Goal: Information Seeking & Learning: Learn about a topic

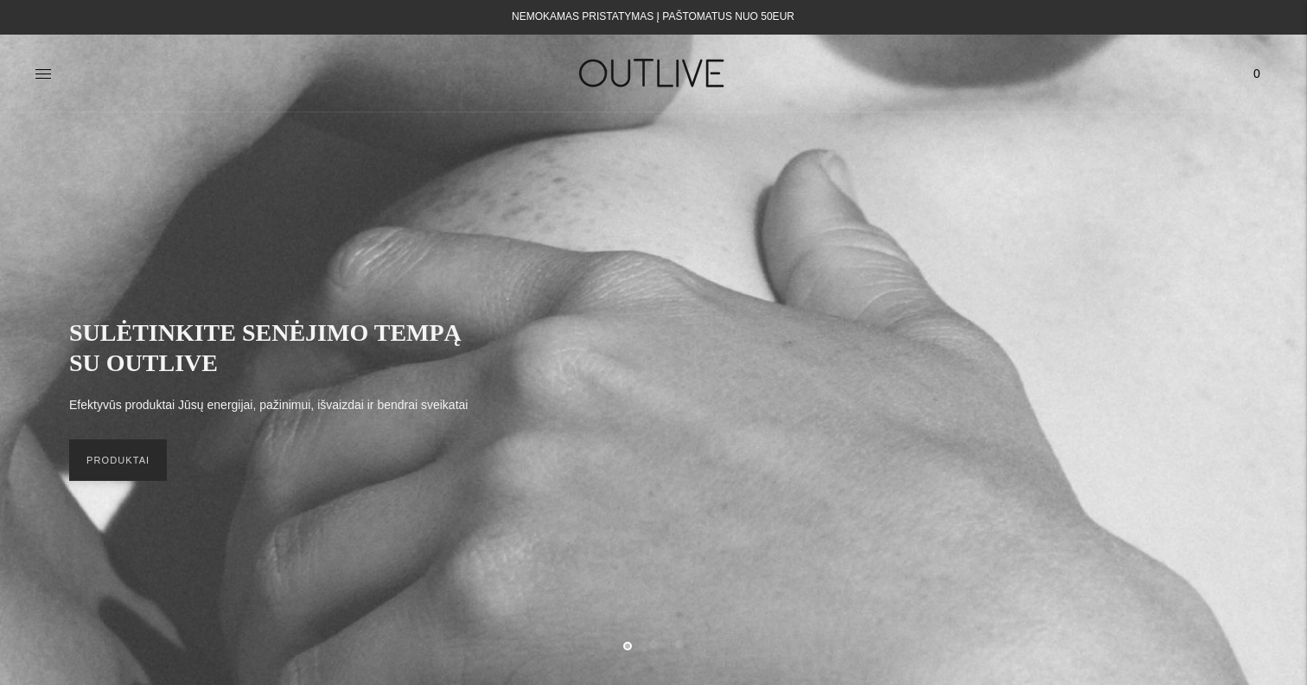
click at [137, 464] on link "PRODUKTAI" at bounding box center [118, 459] width 98 height 41
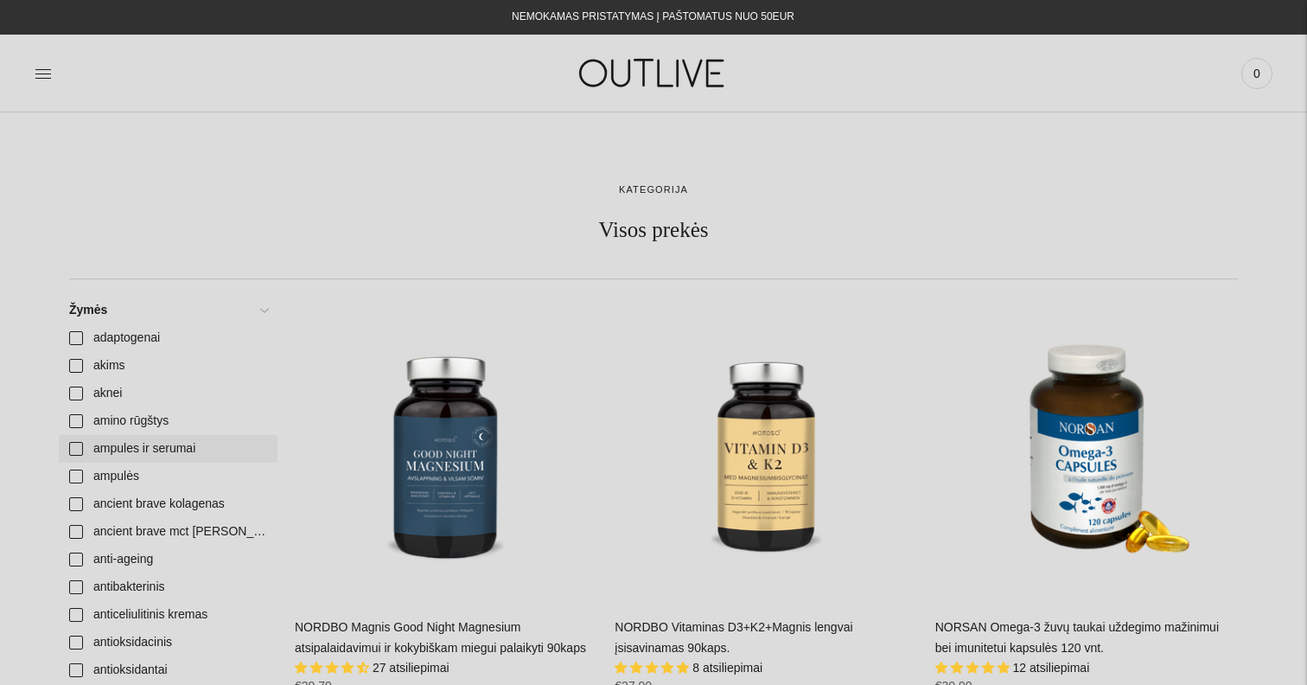
click at [172, 454] on link "ampules ir serumai" at bounding box center [168, 449] width 219 height 28
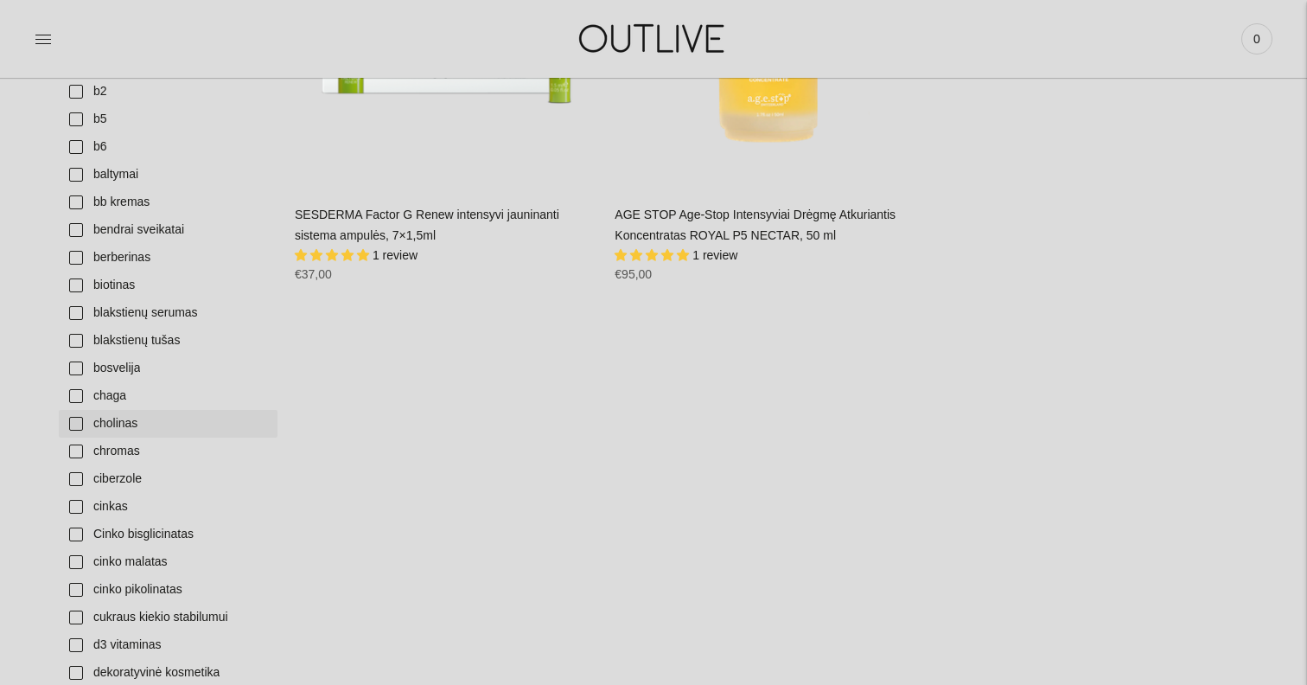
scroll to position [907, 0]
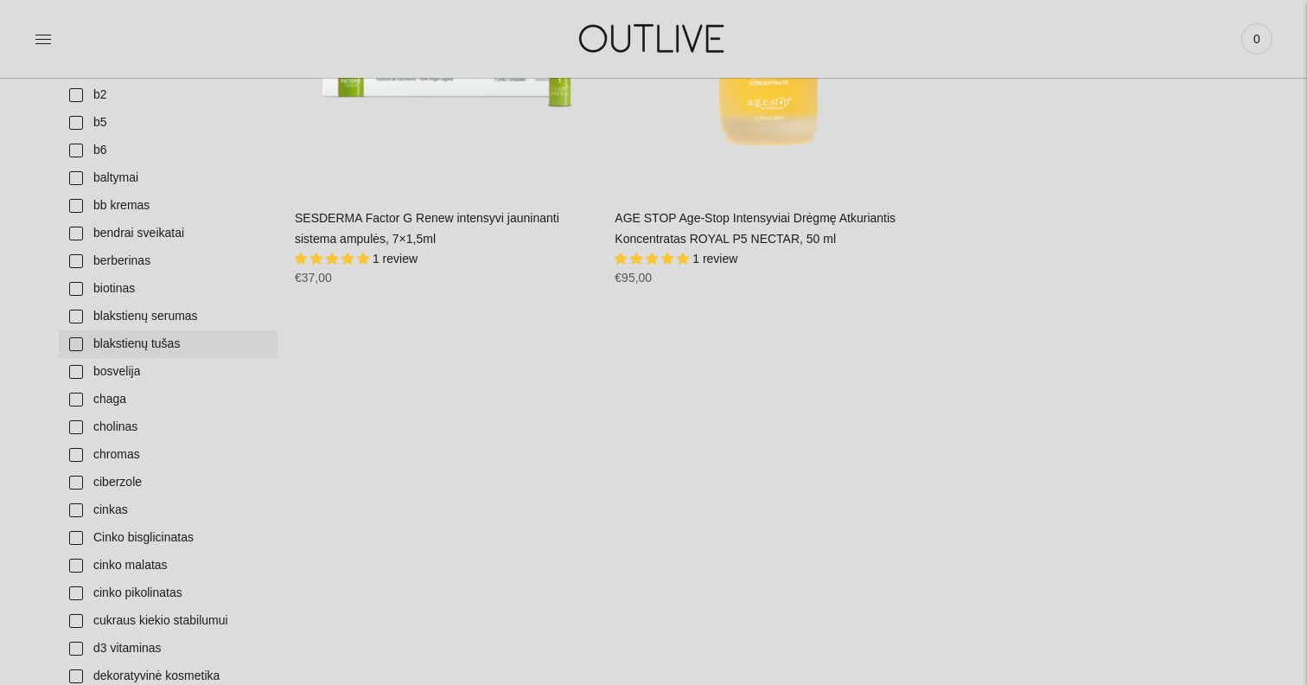
click at [143, 340] on link "blakstienų tušas" at bounding box center [168, 344] width 219 height 28
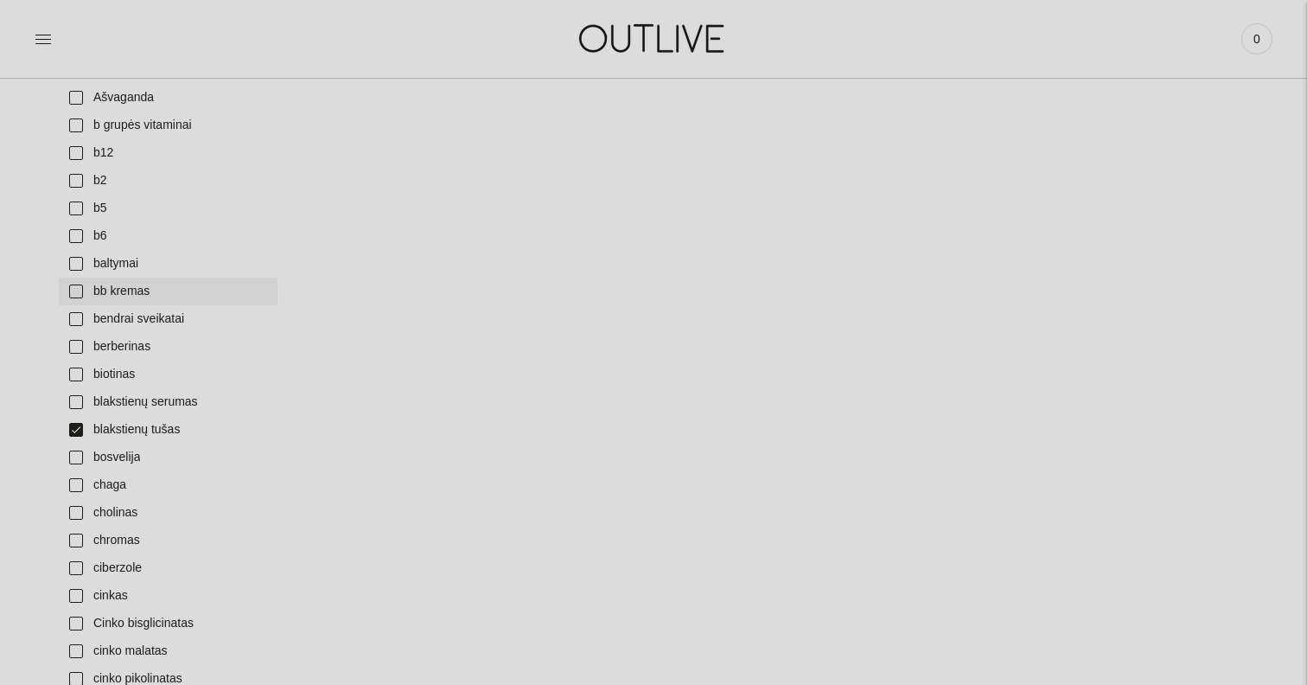
scroll to position [818, 0]
click at [156, 405] on link "blakstienų serumas" at bounding box center [168, 406] width 219 height 28
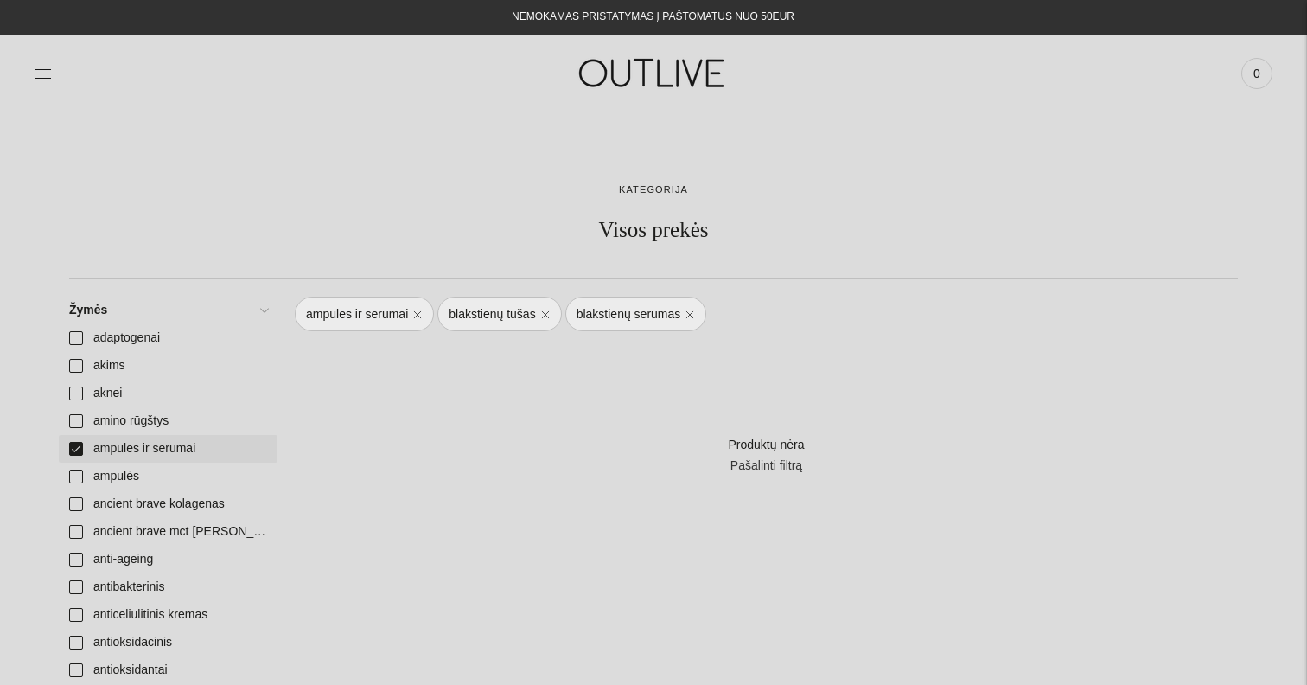
click at [67, 447] on link "ampules ir serumai" at bounding box center [168, 449] width 219 height 28
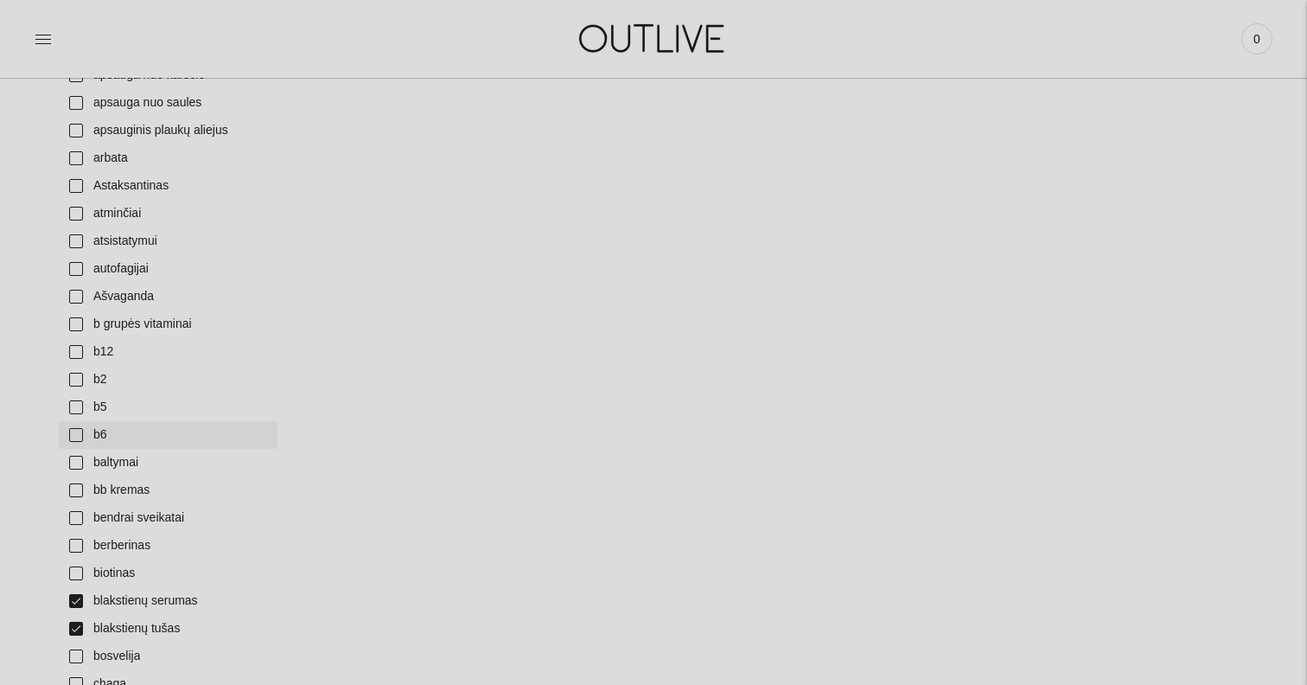
scroll to position [682, 0]
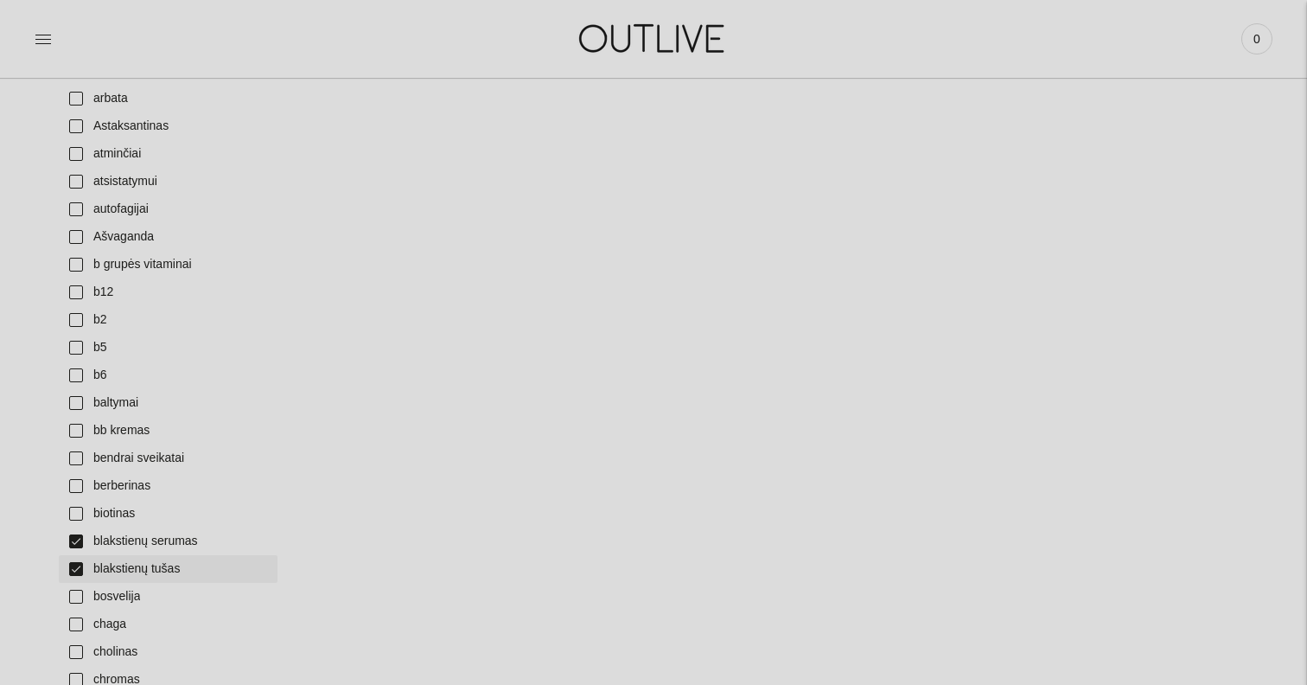
click at [70, 570] on link "blakstienų tušas" at bounding box center [168, 569] width 219 height 28
click at [70, 539] on link "blakstienų serumas" at bounding box center [168, 541] width 219 height 28
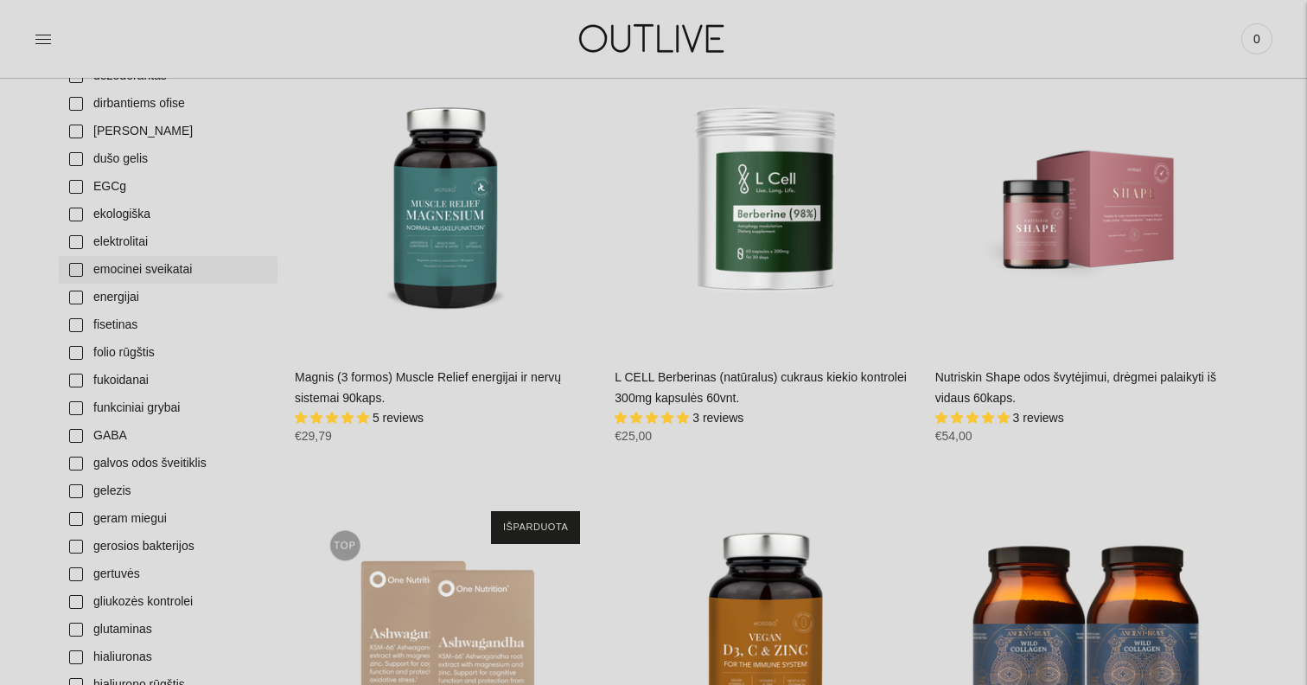
scroll to position [1590, 0]
click at [130, 579] on link "gertuvės" at bounding box center [168, 573] width 219 height 28
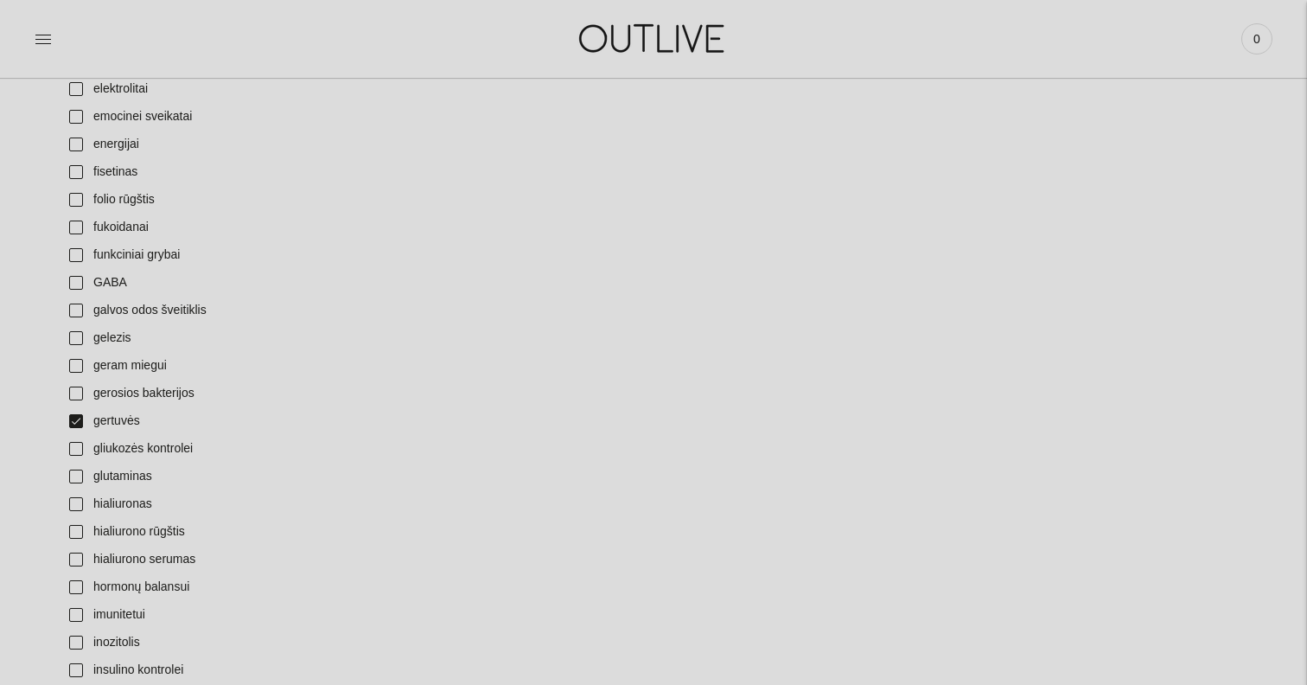
scroll to position [1769, 0]
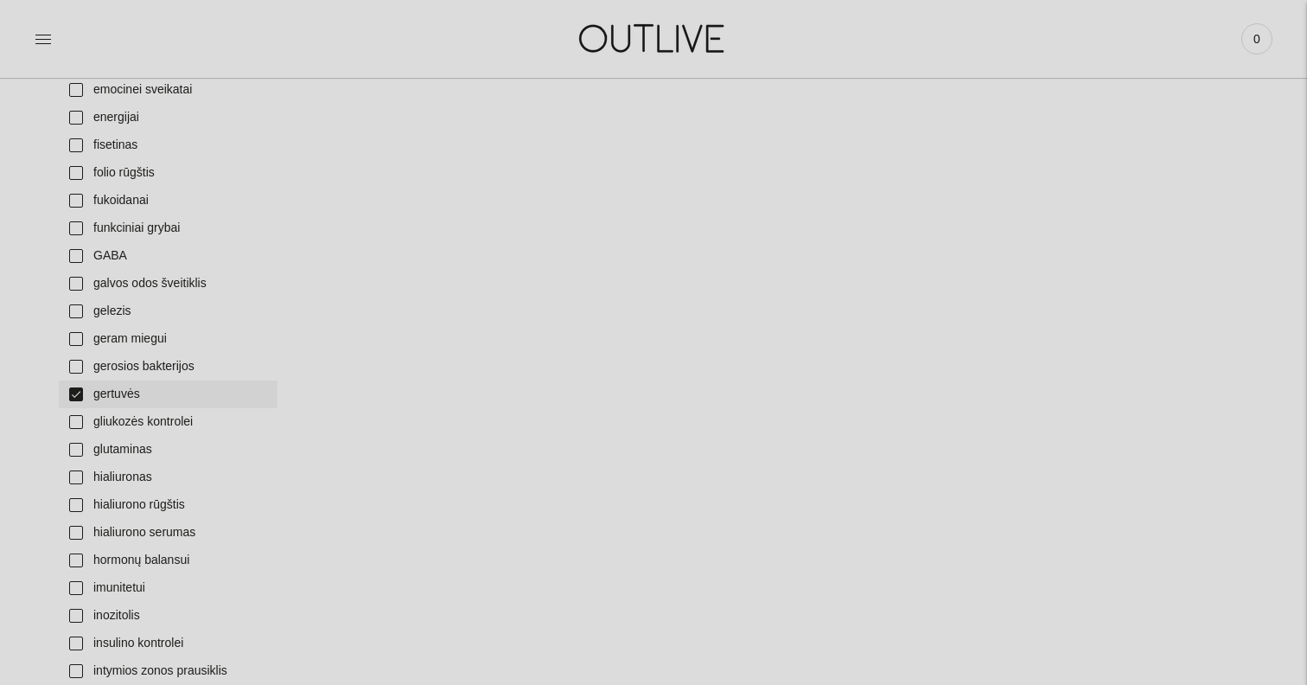
click at [88, 395] on link "gertuvės" at bounding box center [168, 394] width 219 height 28
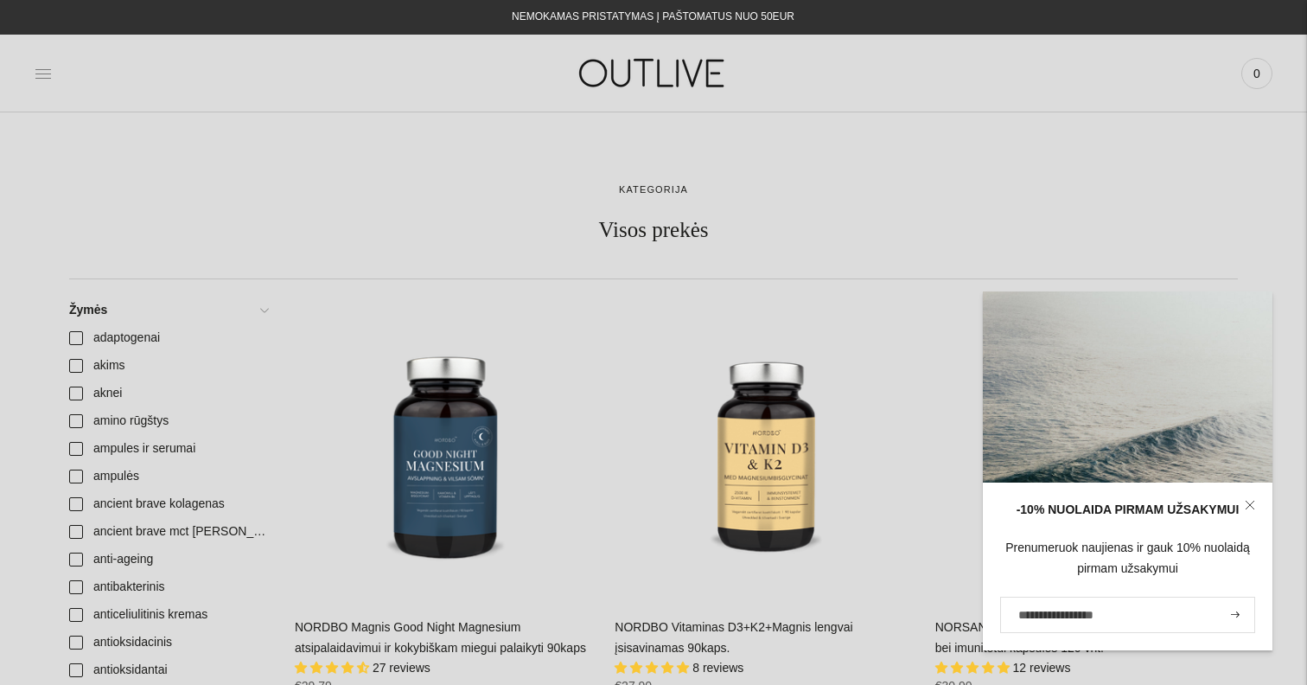
click at [43, 67] on icon at bounding box center [43, 73] width 17 height 17
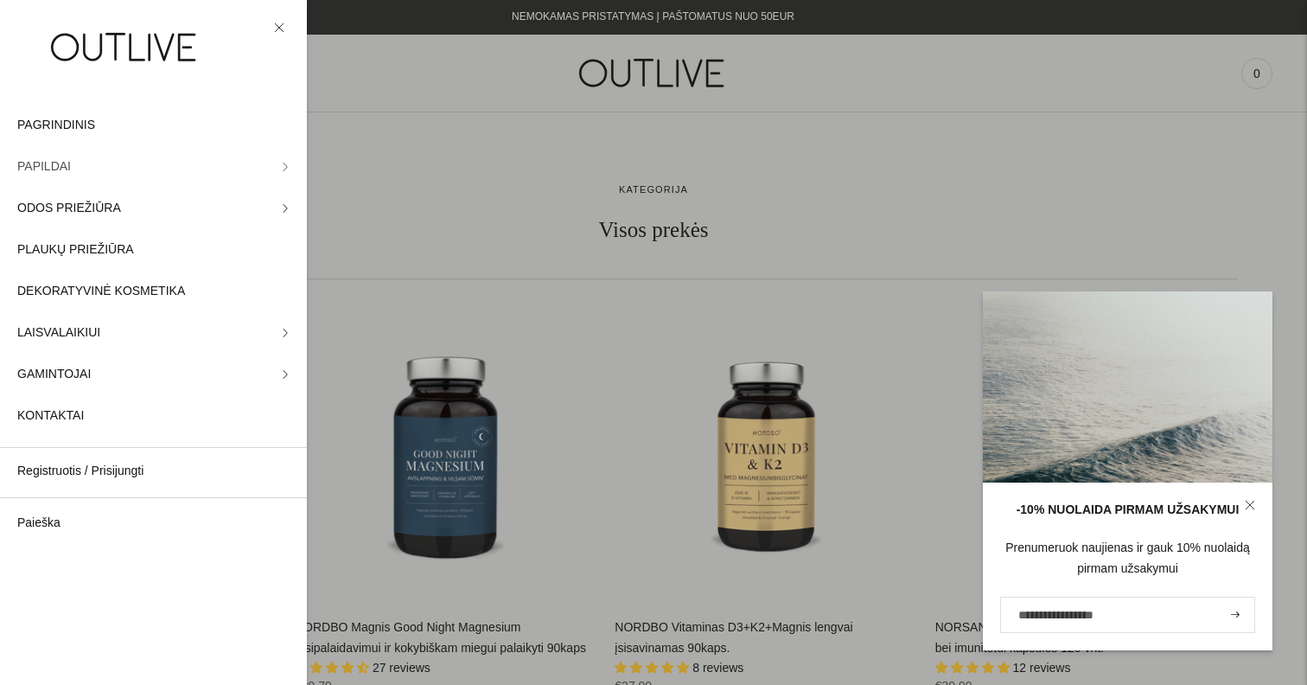
click at [238, 165] on link "PAPILDAI" at bounding box center [153, 166] width 307 height 41
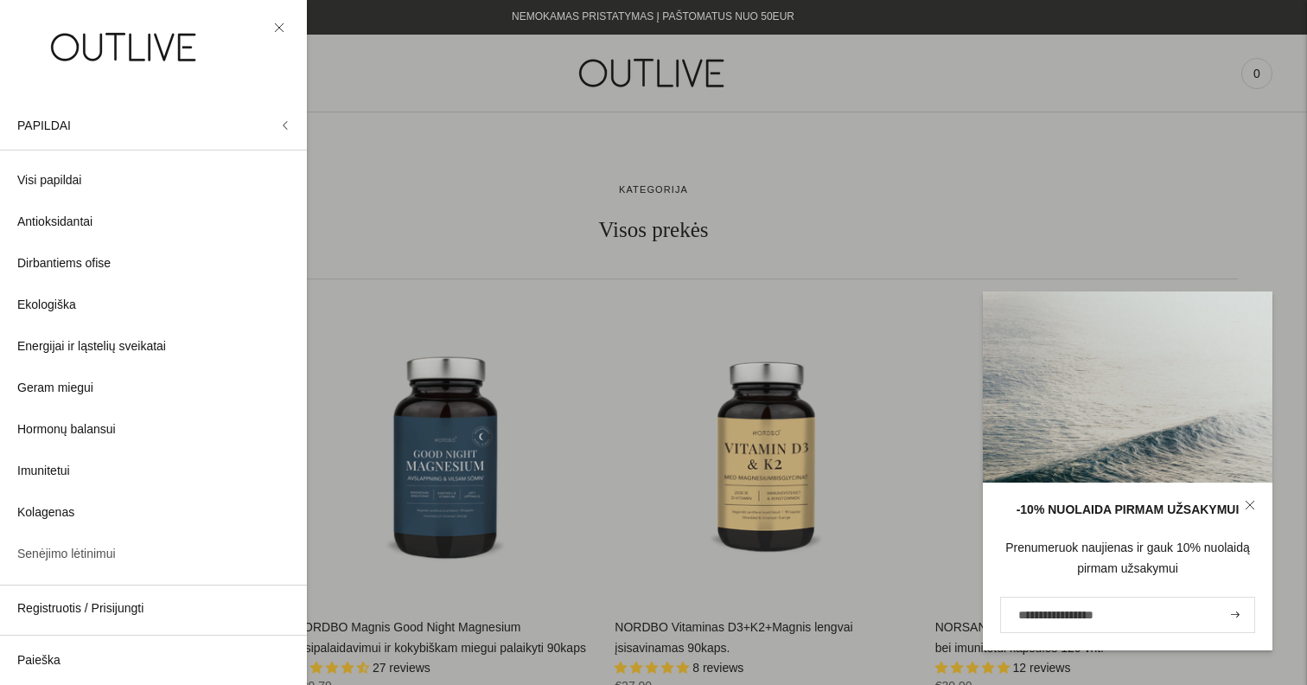
click at [113, 556] on span "Senėjimo lėtinimui" at bounding box center [66, 554] width 99 height 21
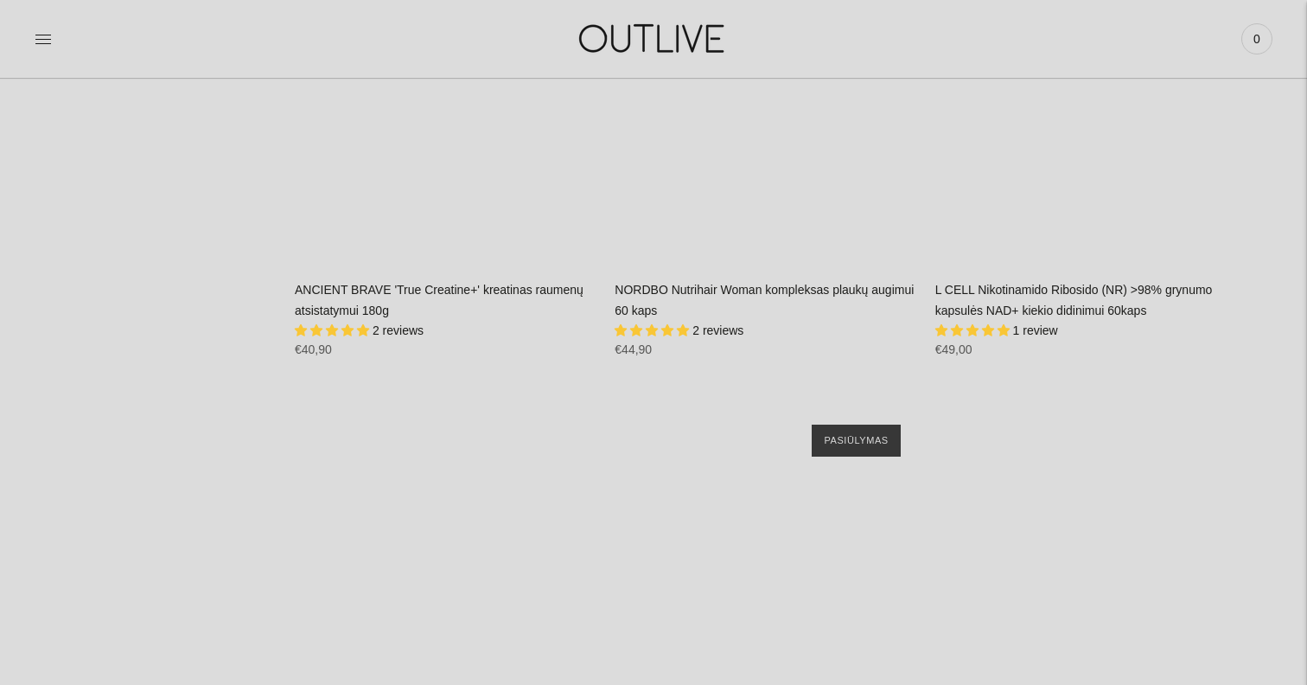
scroll to position [19070, 0]
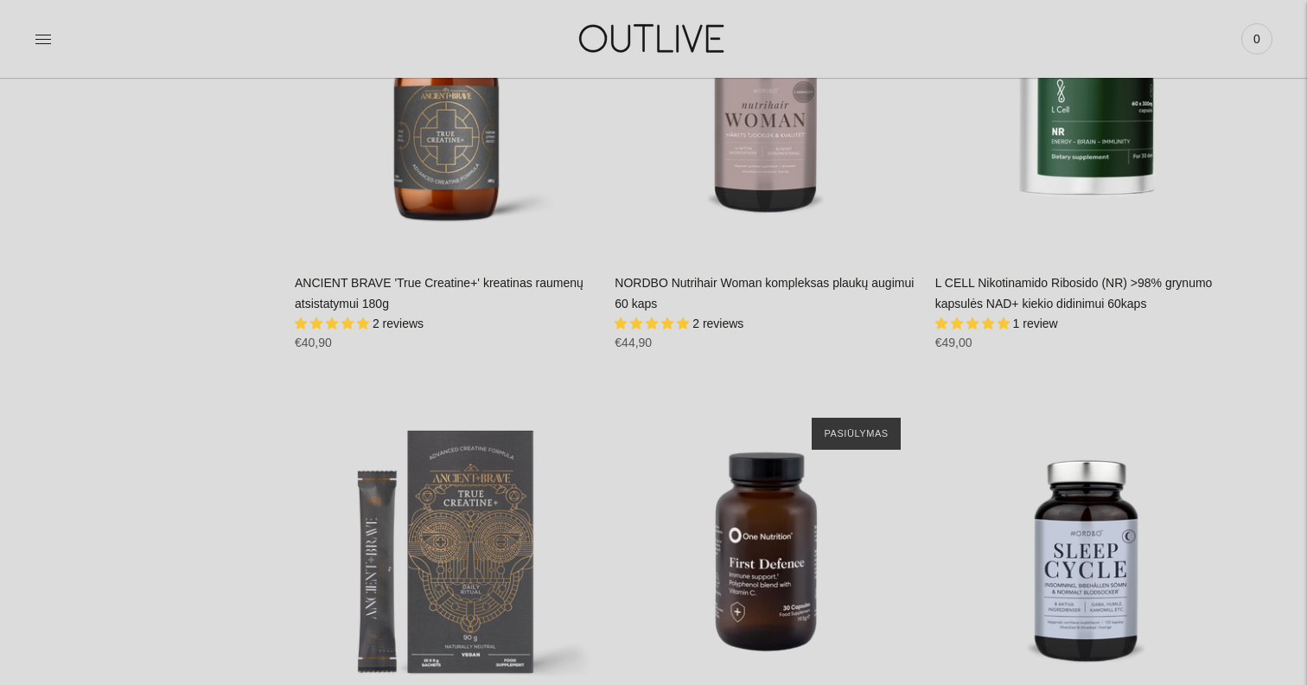
click at [1048, 276] on link "L CELL Nikotinamido Ribosido (NR) >98% grynumo kapsulės NAD+ kiekio didinimui 6…" at bounding box center [1073, 293] width 277 height 35
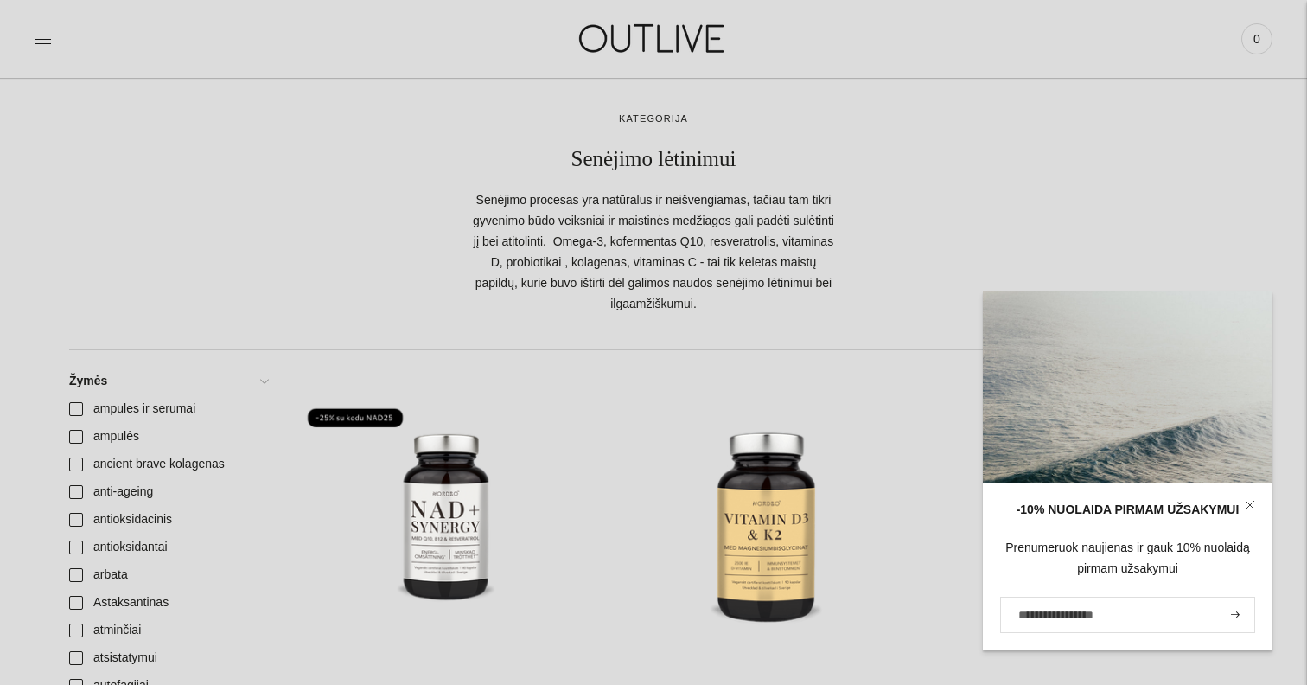
scroll to position [79, 0]
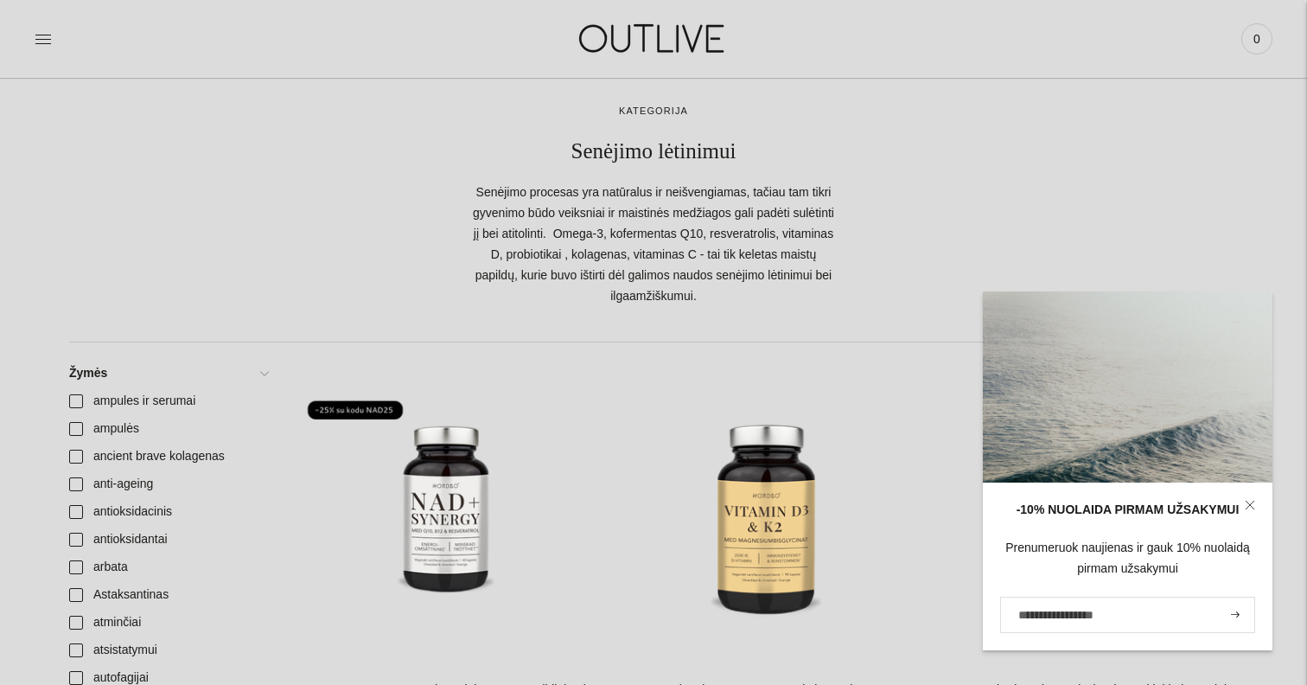
click at [1252, 501] on icon at bounding box center [1250, 504] width 8 height 8
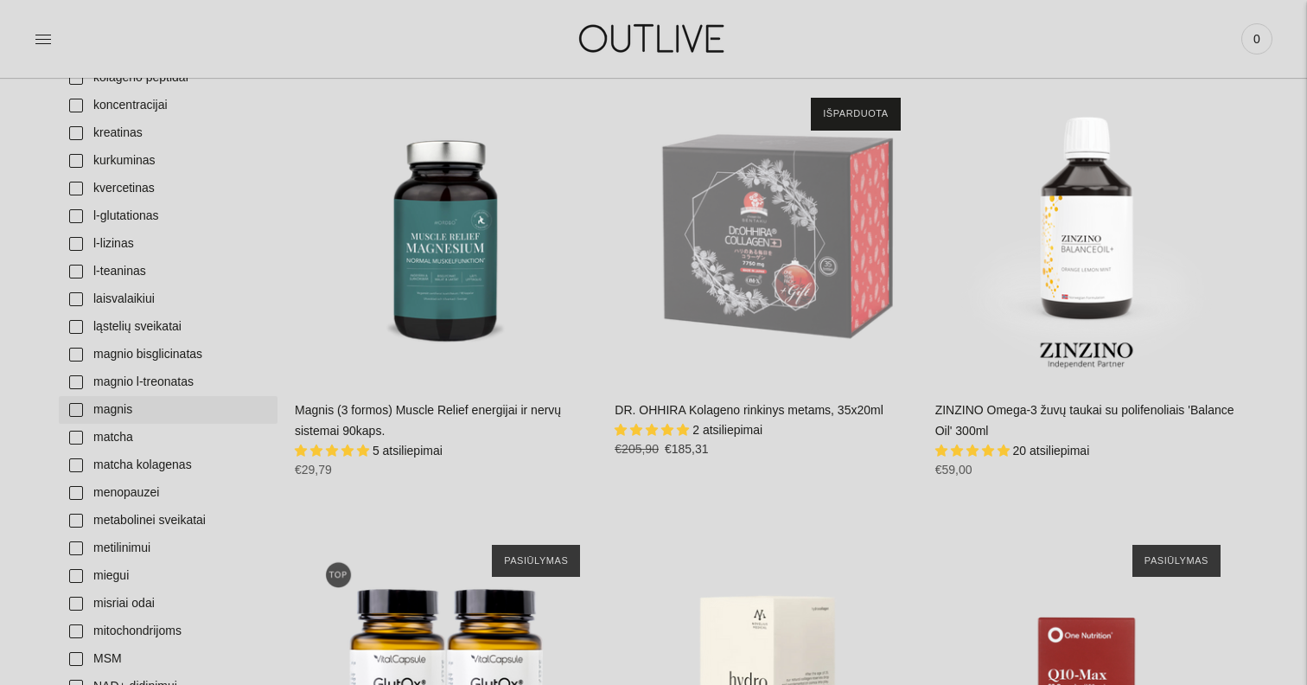
scroll to position [2139, 0]
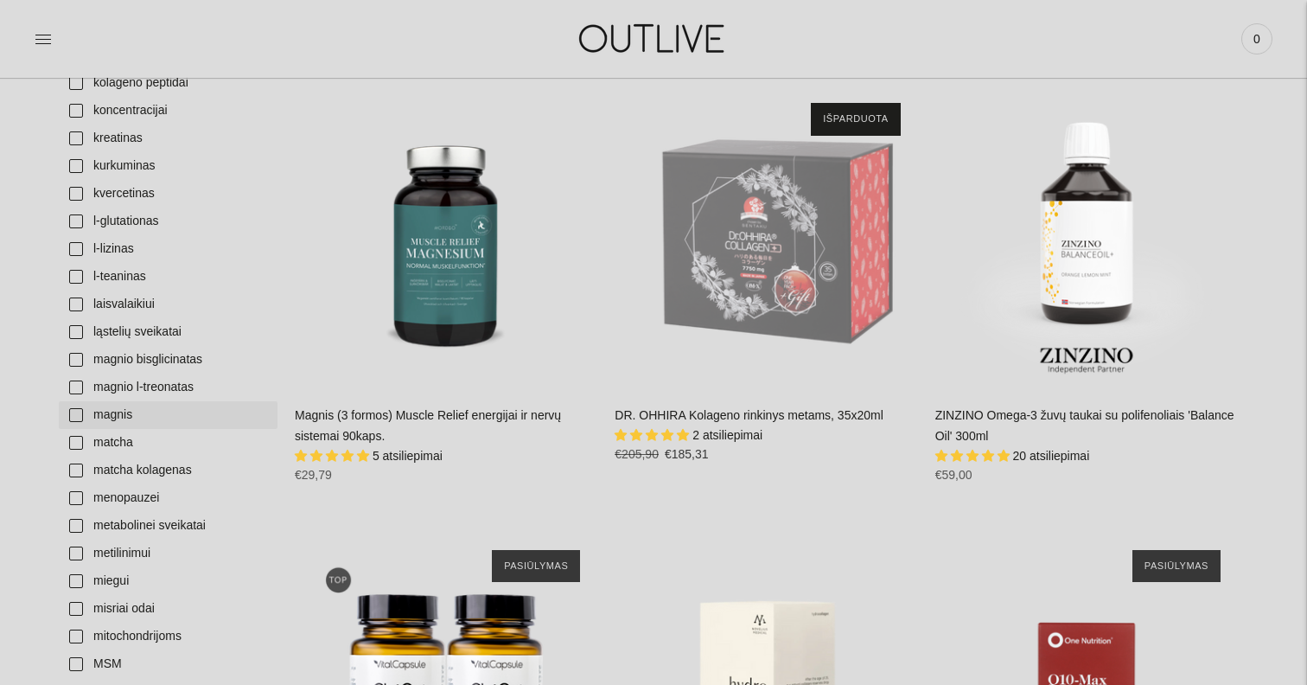
click at [143, 410] on link "magnis" at bounding box center [168, 415] width 219 height 28
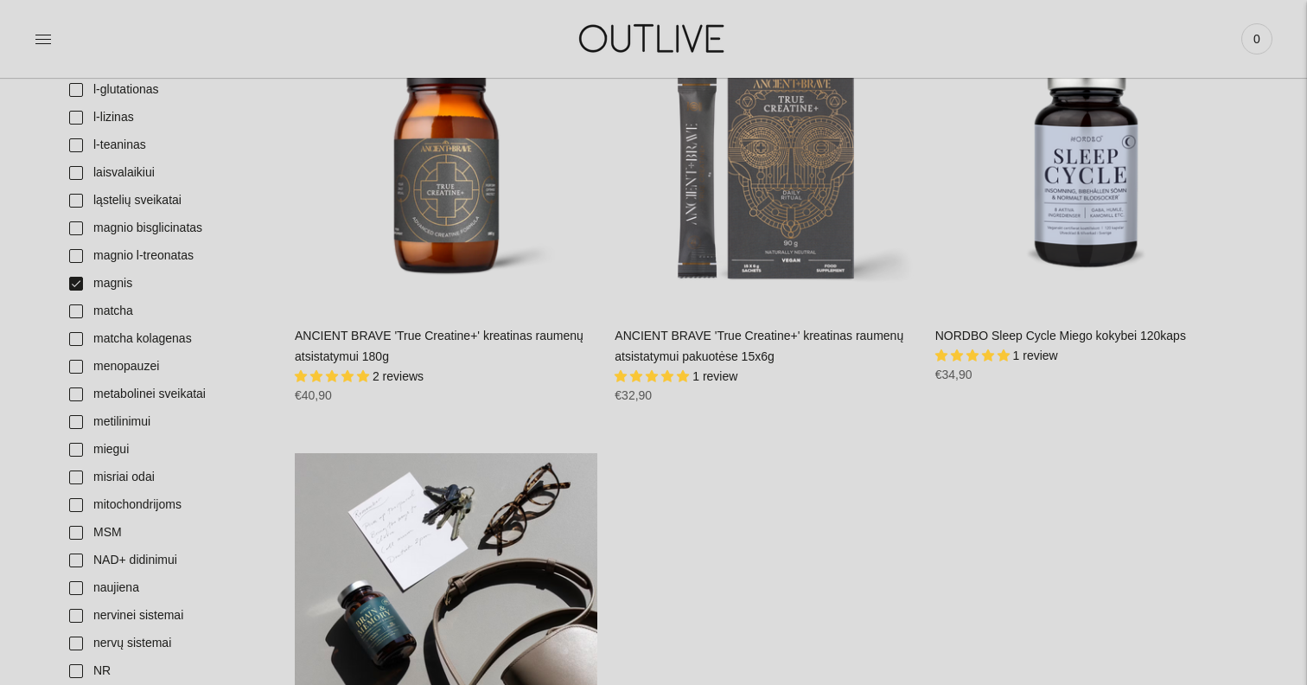
scroll to position [2256, 0]
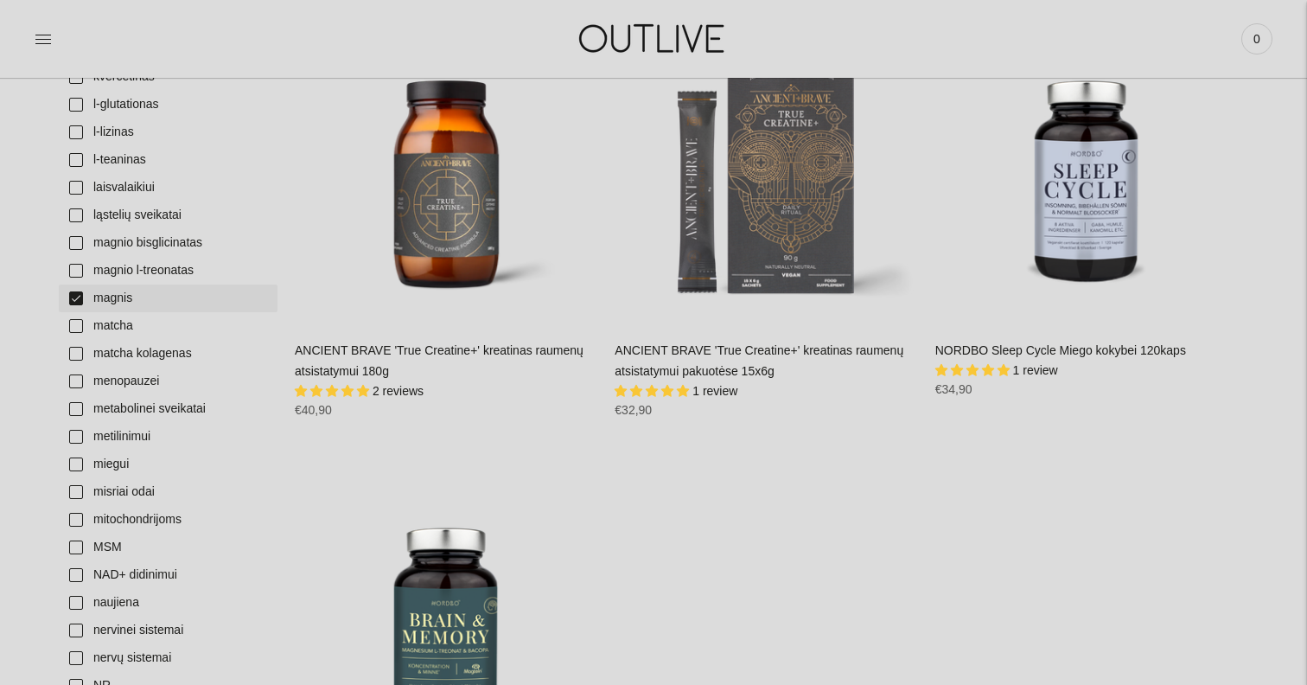
click at [80, 296] on link "magnis" at bounding box center [168, 298] width 219 height 28
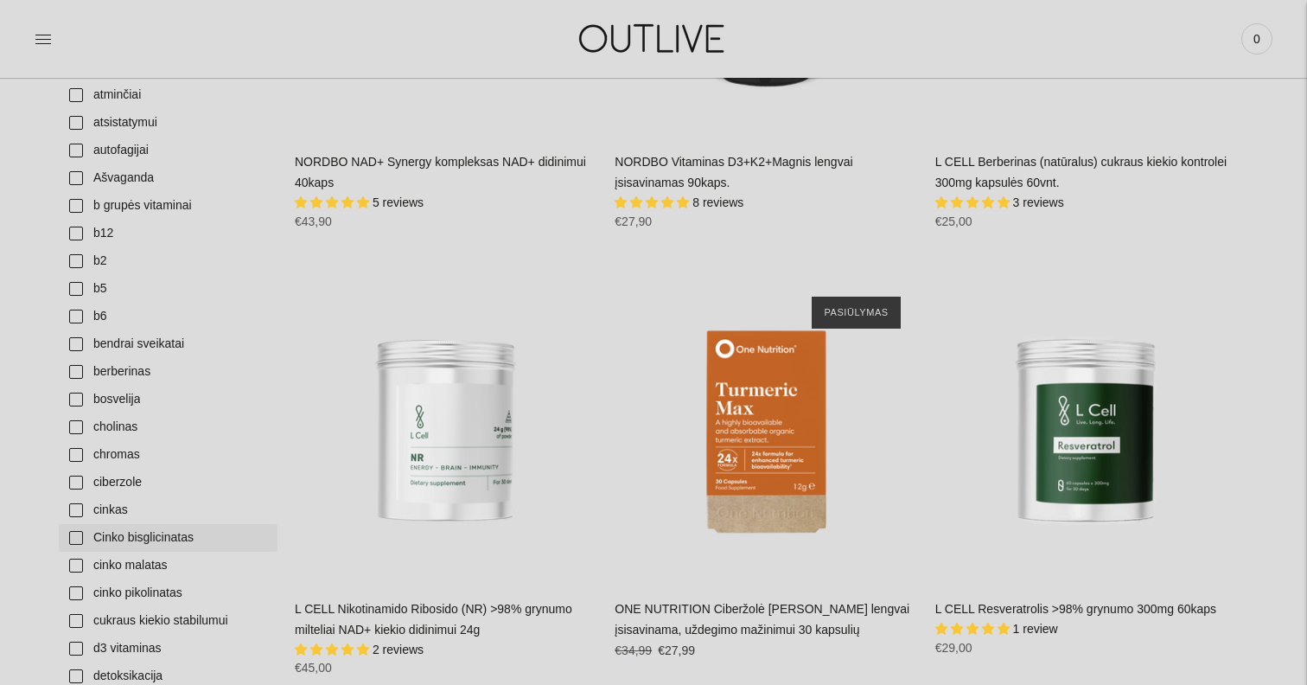
scroll to position [600, 0]
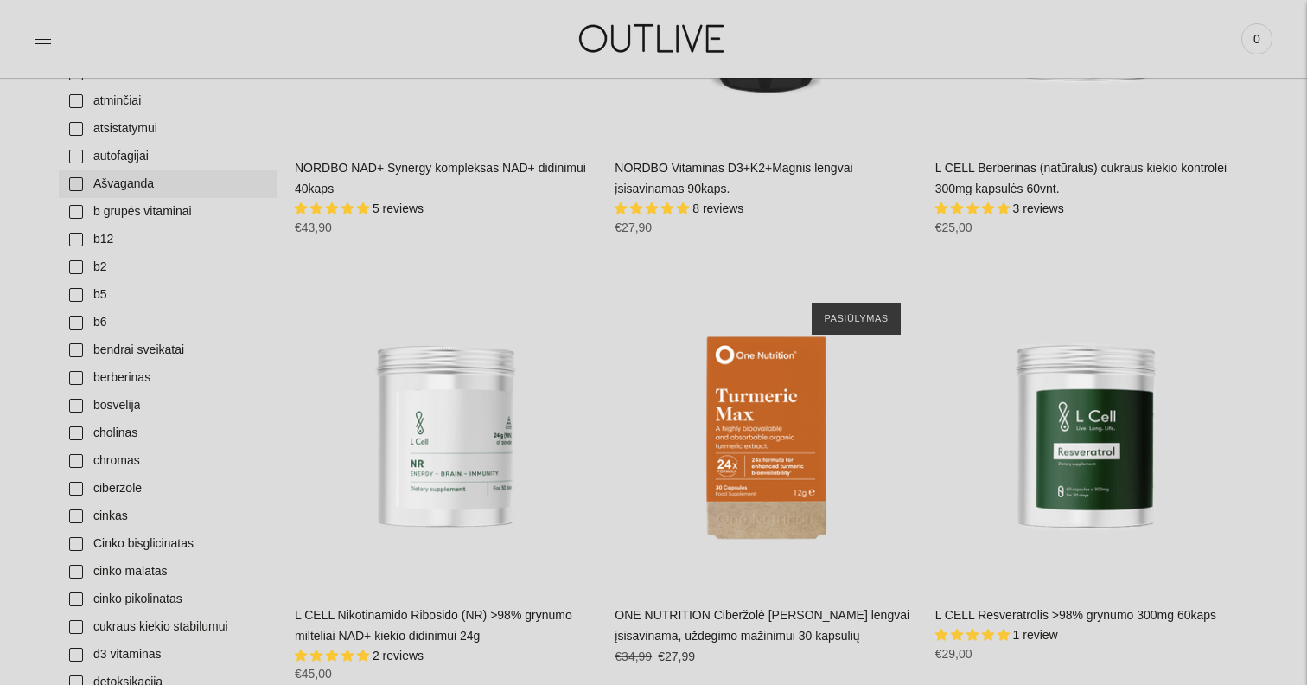
click at [104, 177] on link "Ašvaganda" at bounding box center [168, 184] width 219 height 28
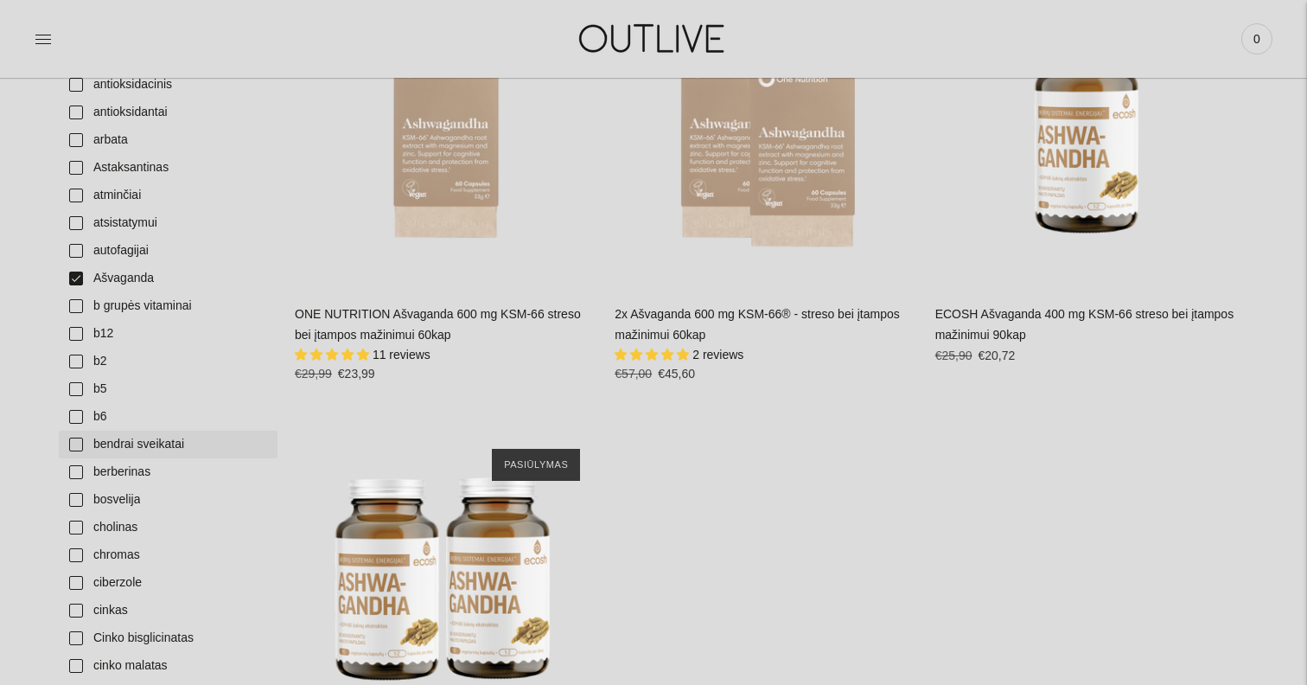
scroll to position [494, 0]
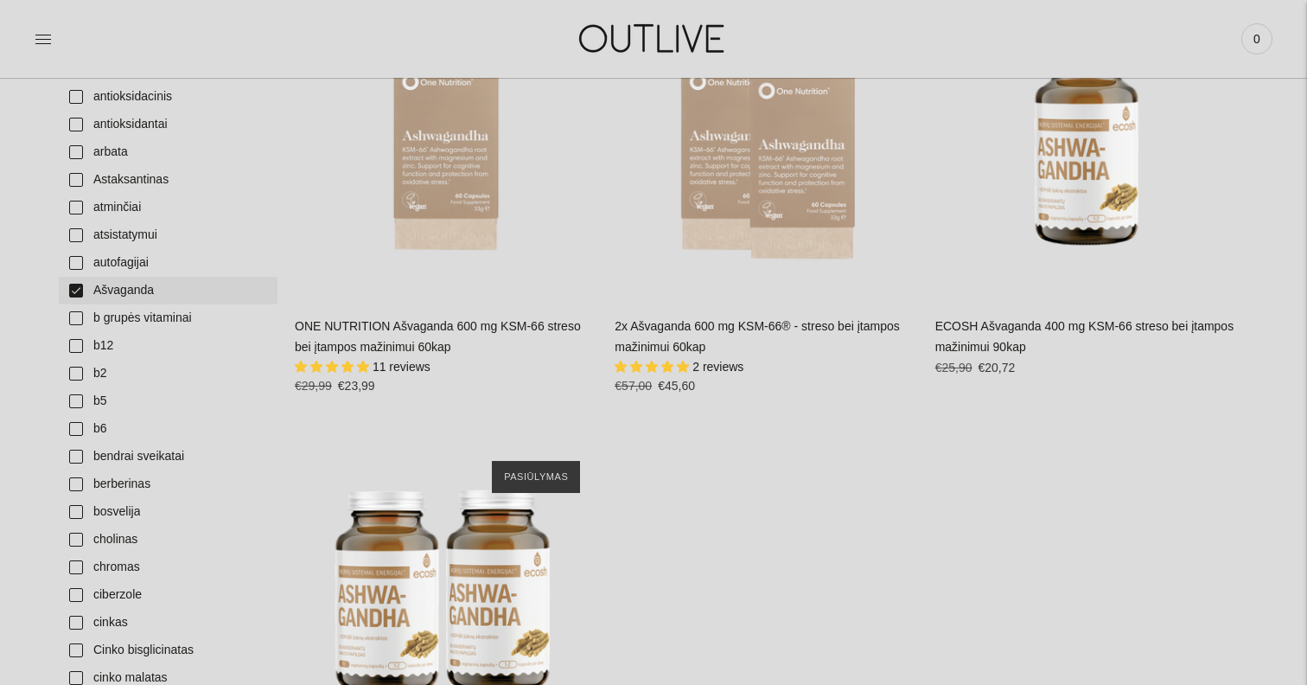
click at [79, 287] on link "Ašvaganda" at bounding box center [168, 291] width 219 height 28
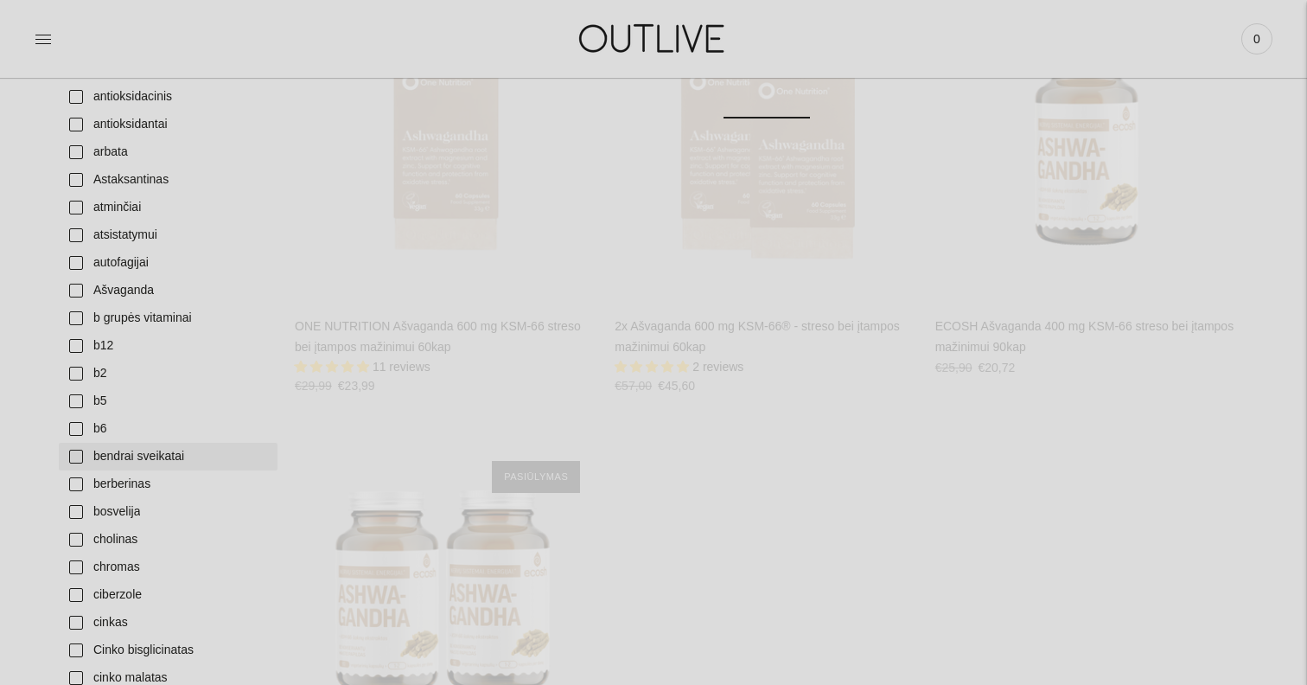
scroll to position [583, 0]
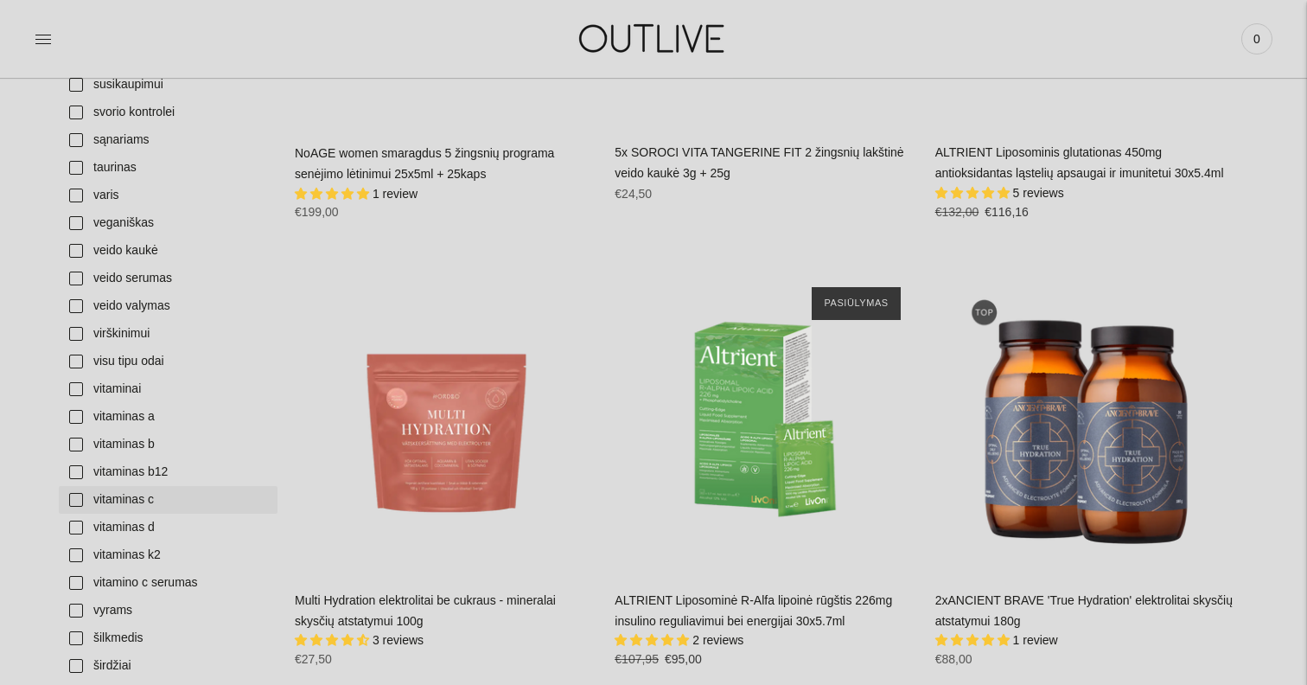
scroll to position [3743, 0]
click at [126, 497] on link "vitaminas c" at bounding box center [168, 499] width 219 height 28
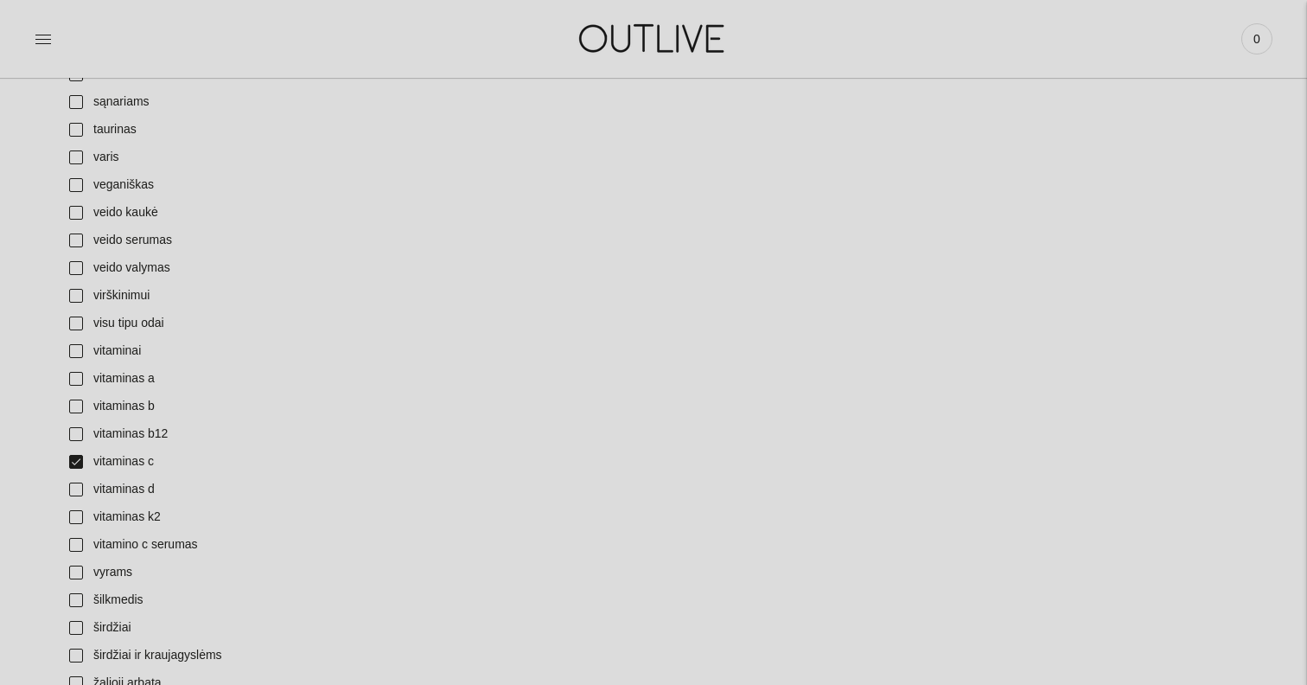
scroll to position [3964, 0]
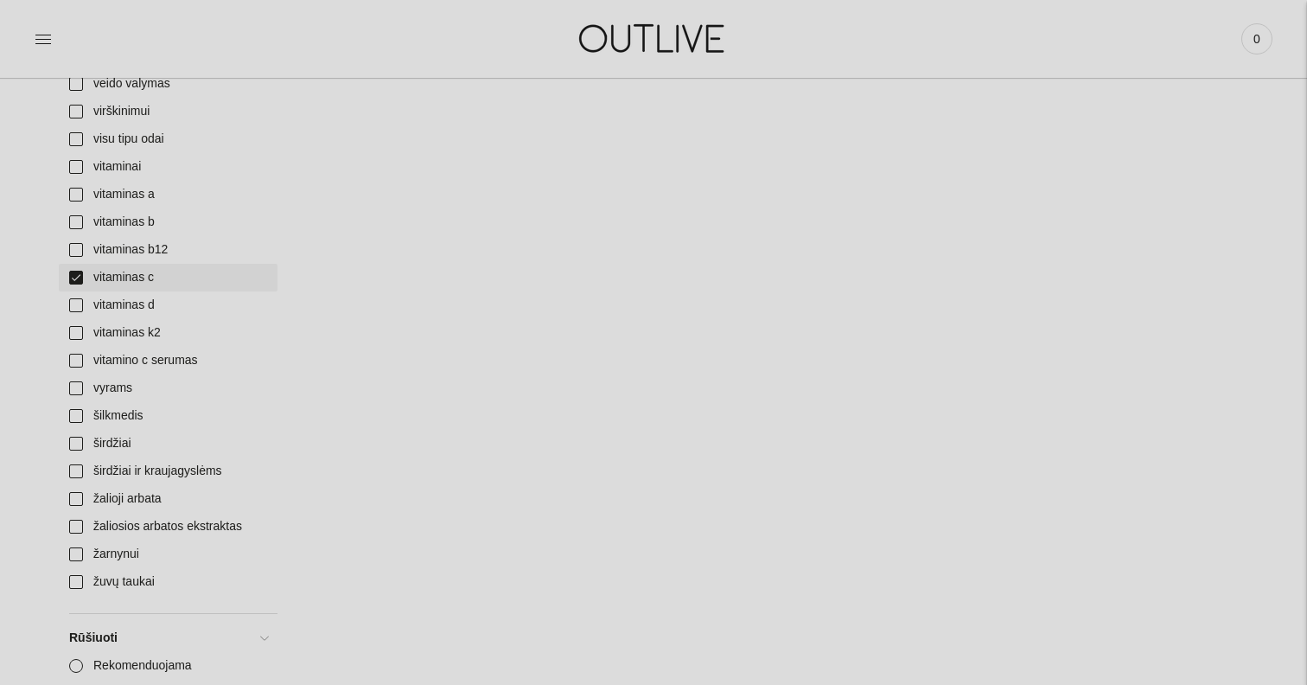
click at [74, 275] on link "vitaminas c" at bounding box center [168, 278] width 219 height 28
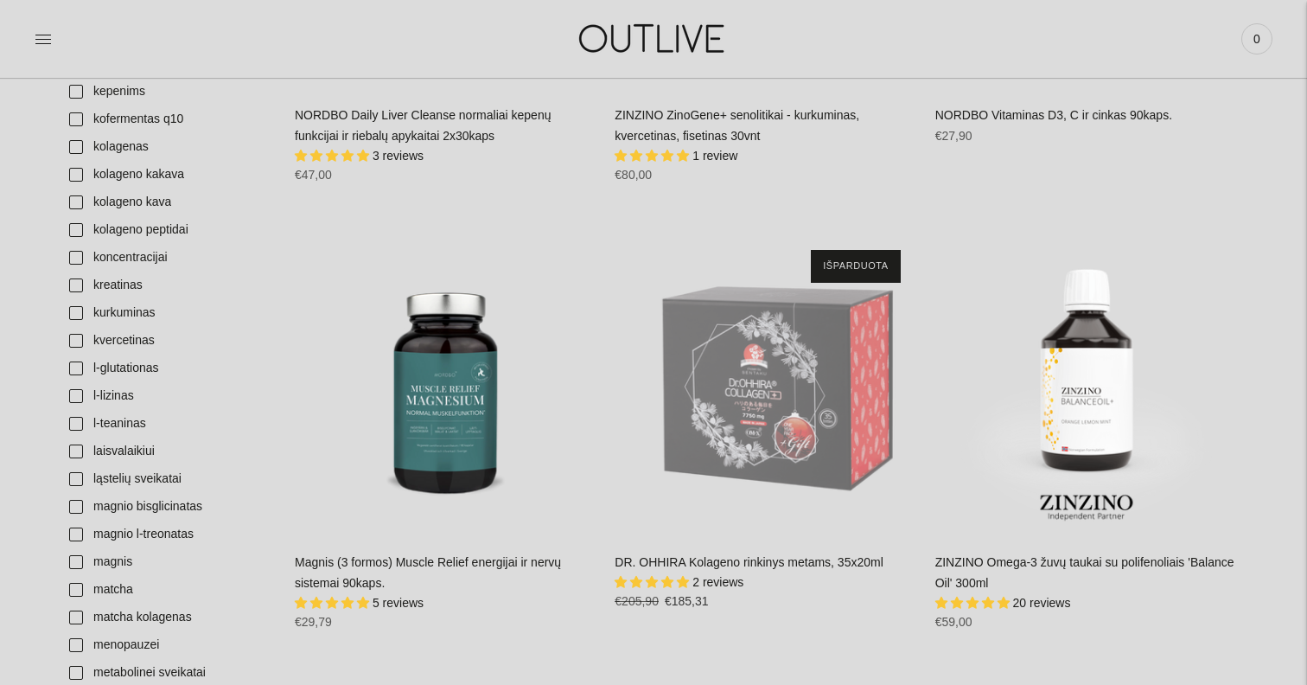
scroll to position [1985, 0]
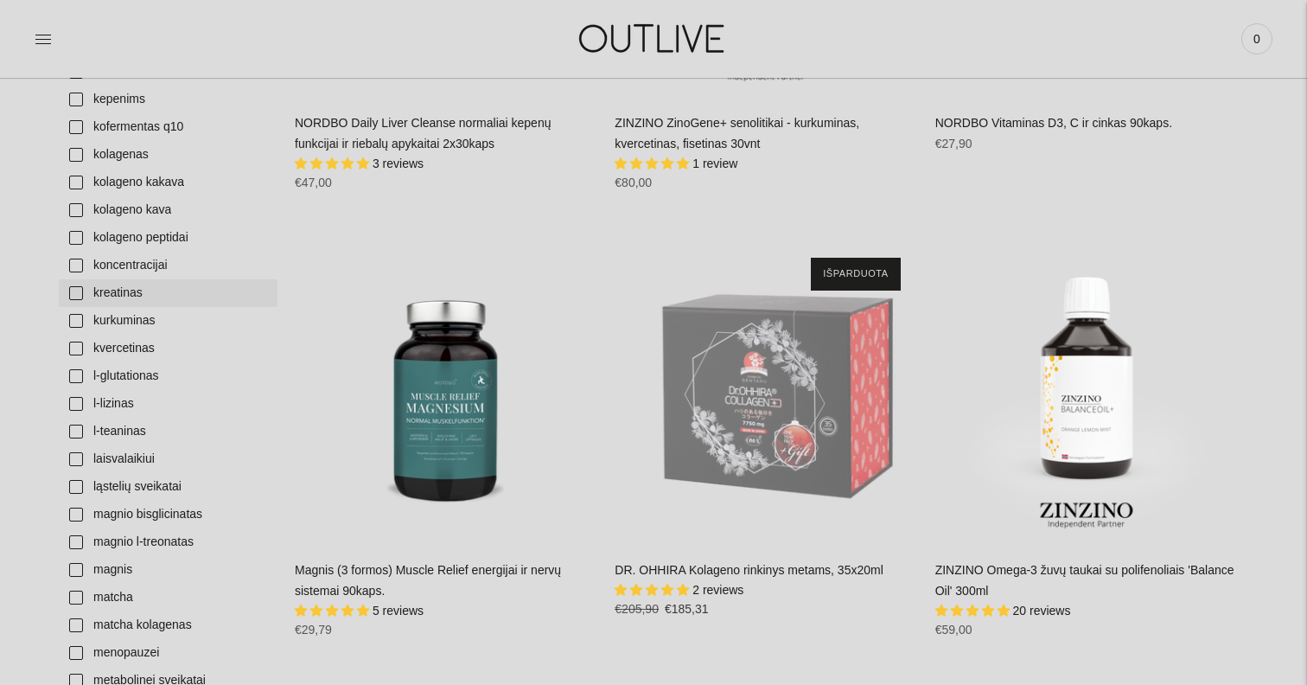
click at [91, 303] on link "kreatinas" at bounding box center [168, 293] width 219 height 28
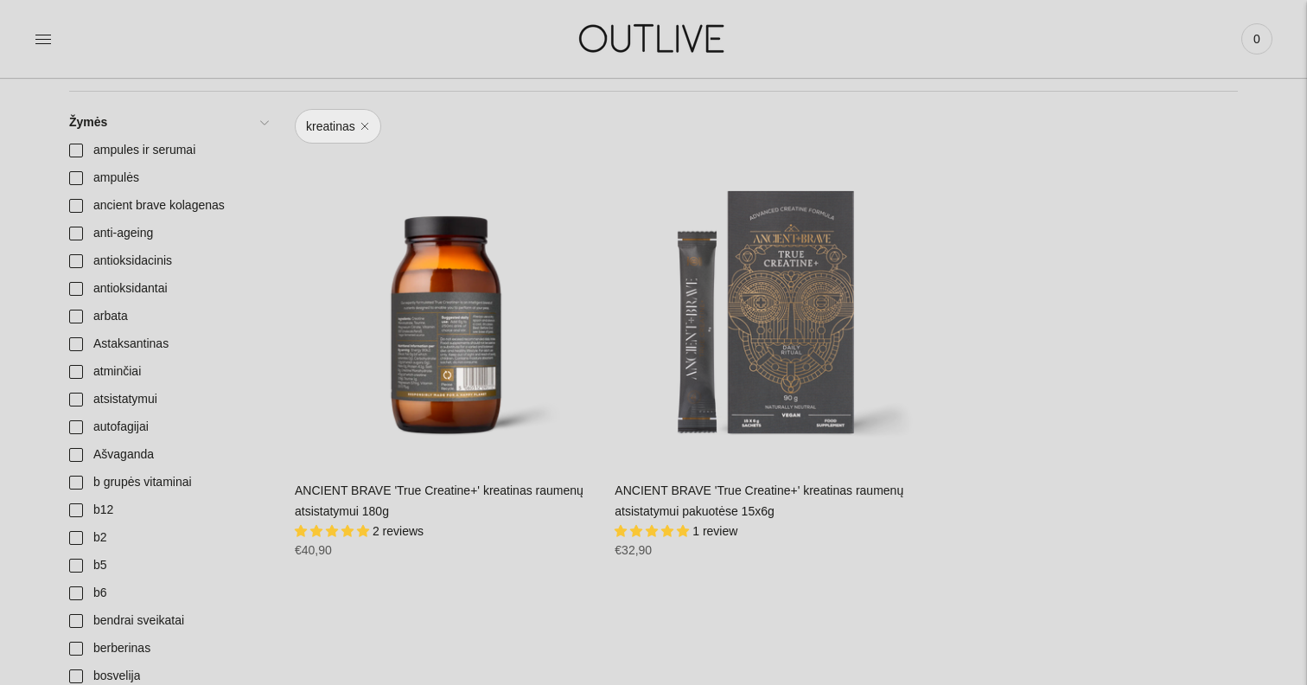
scroll to position [339, 0]
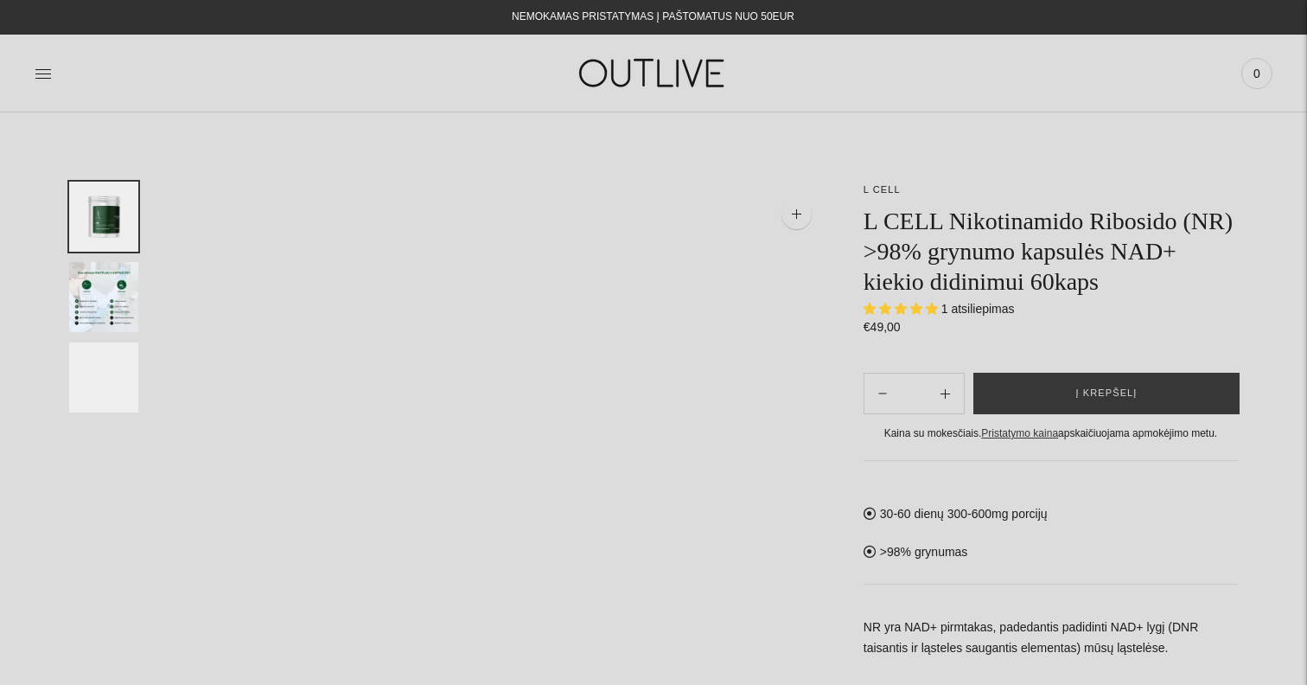
select select "**********"
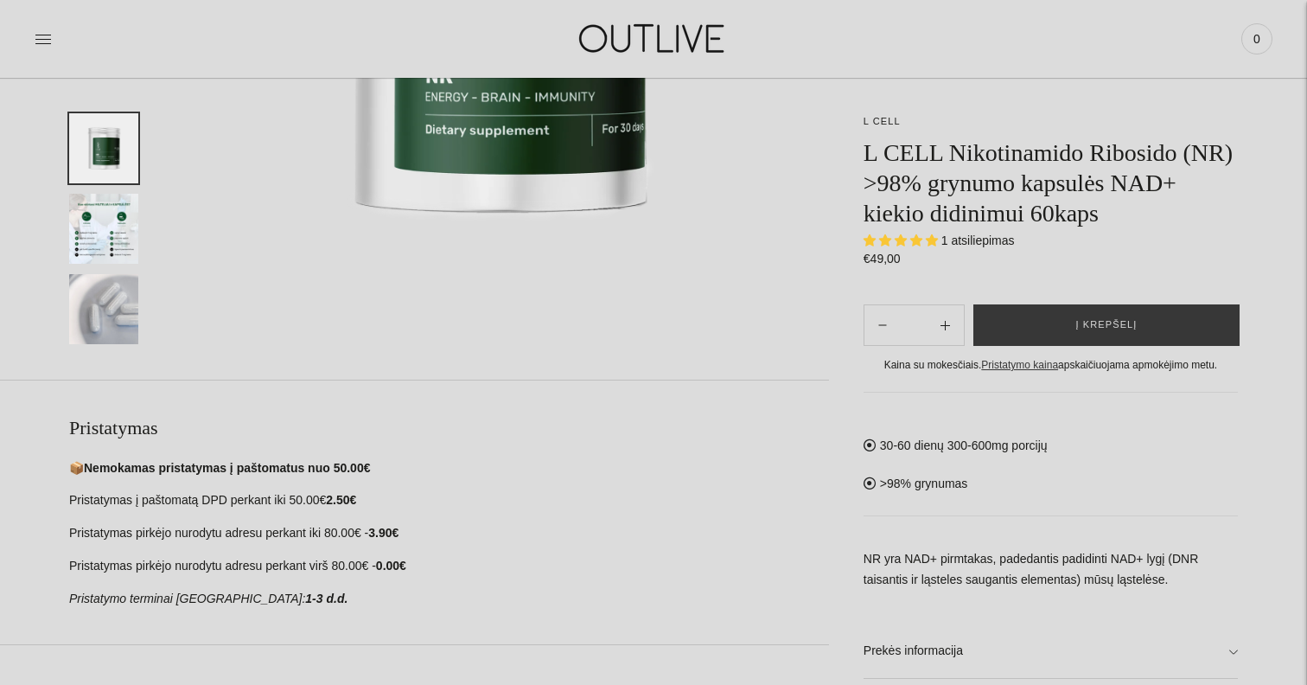
scroll to position [500, 0]
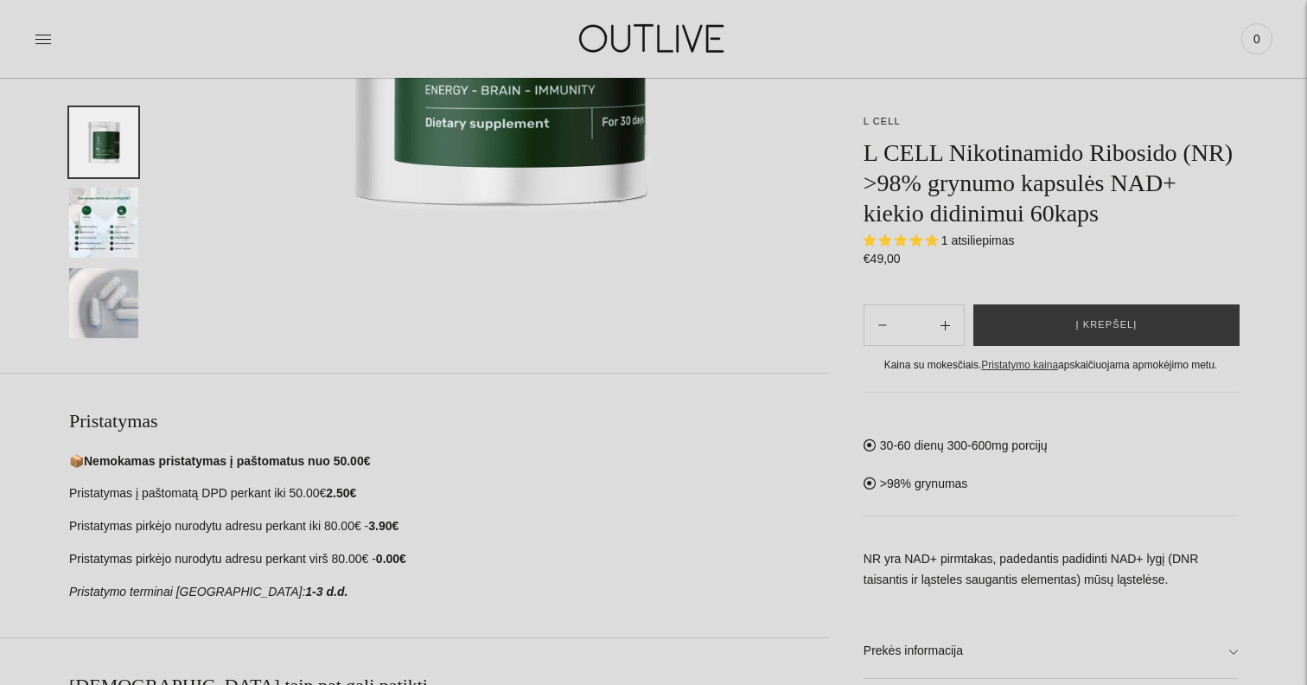
click at [1240, 647] on div "L CELL L CELL Nikotinamido Ribosido (NR) >98% grynumo kapsulės NAD+ kiekio didi…" at bounding box center [653, 607] width 1307 height 1851
click at [1236, 652] on link "Prekės informacija" at bounding box center [1051, 650] width 374 height 55
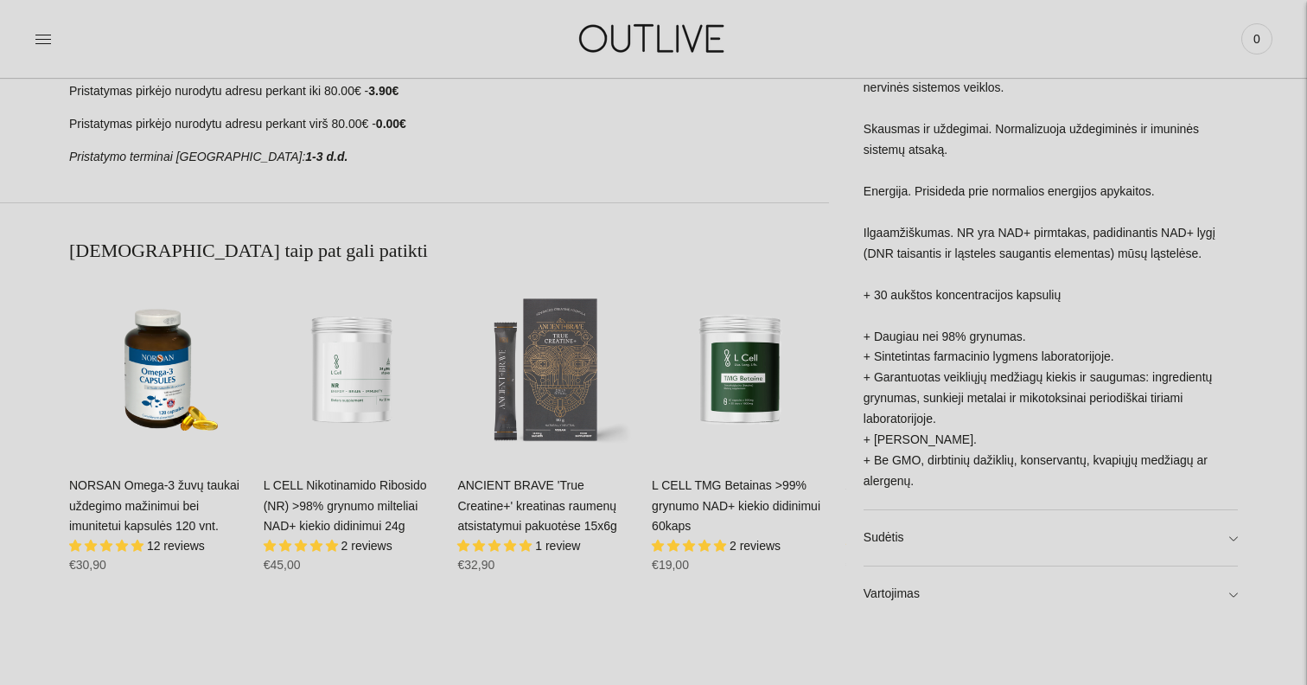
scroll to position [942, 0]
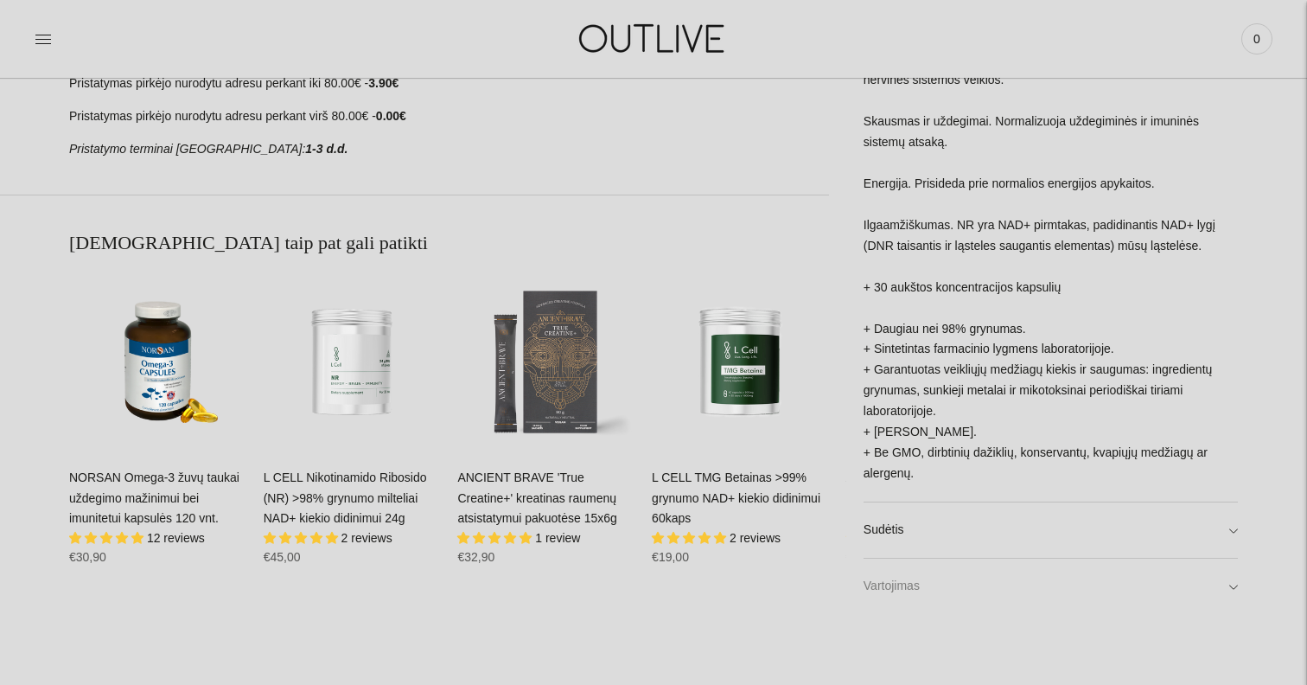
click at [1055, 572] on link "Vartojimas" at bounding box center [1051, 585] width 374 height 55
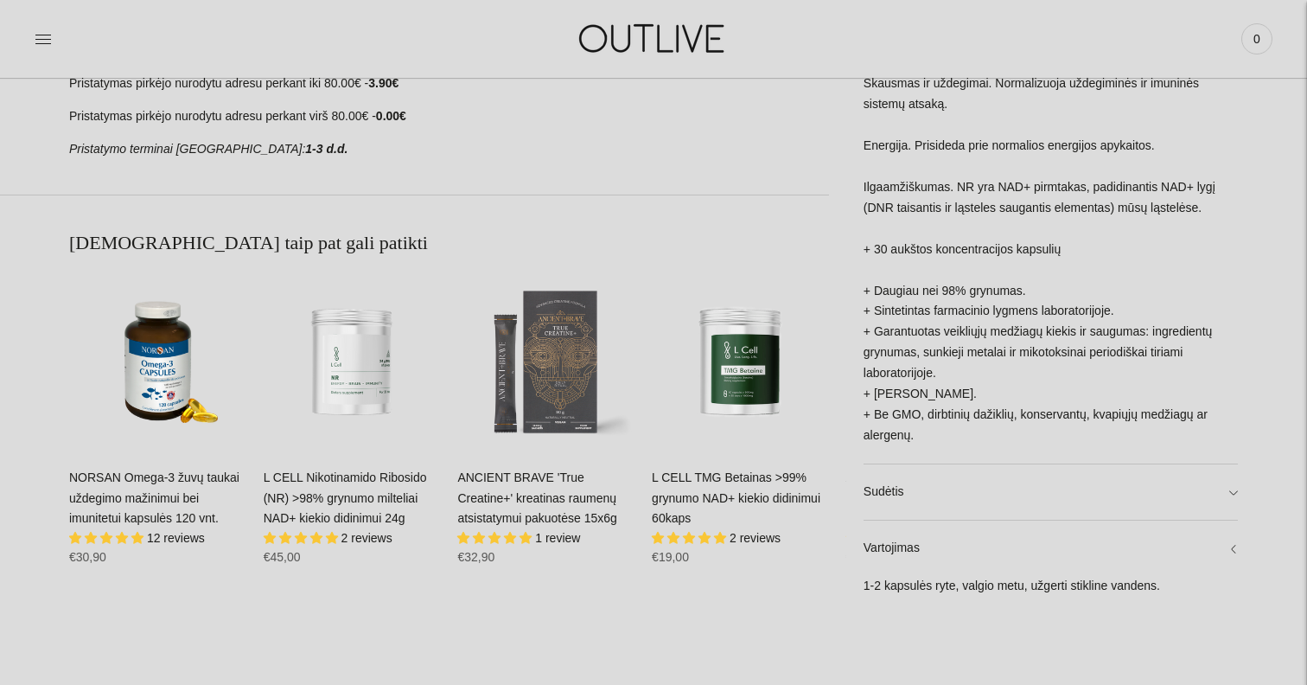
scroll to position [0, 0]
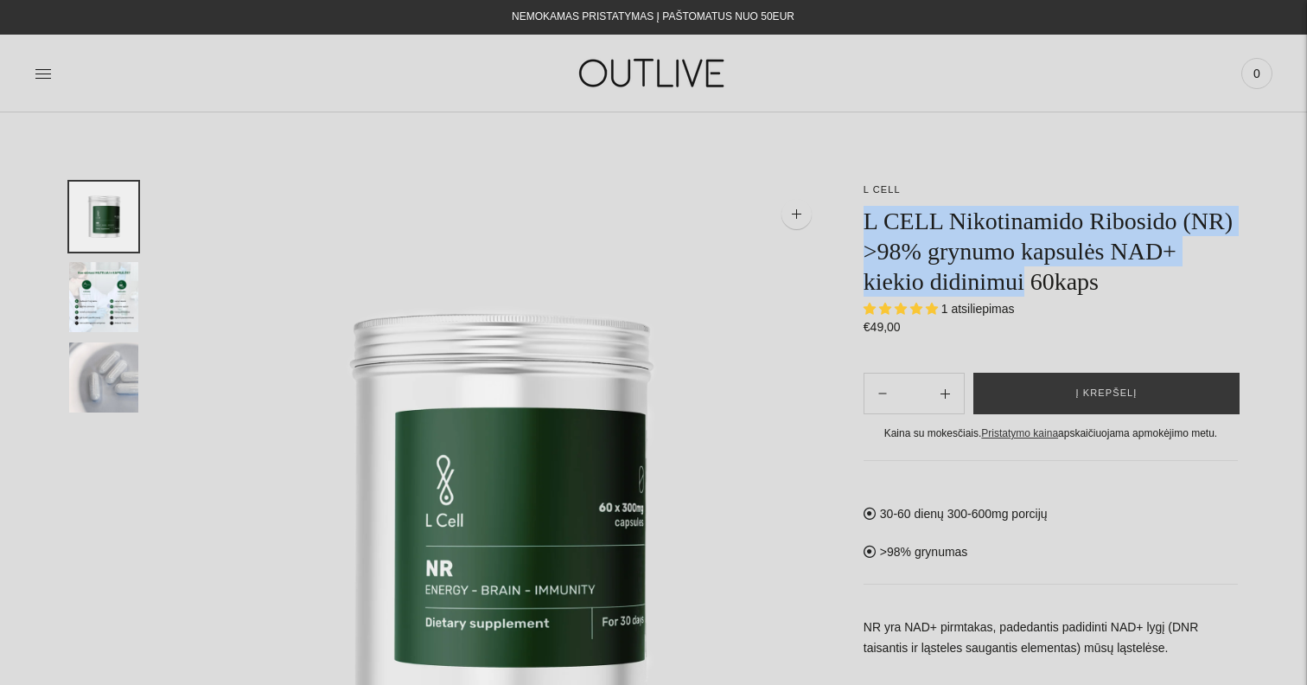
drag, startPoint x: 866, startPoint y: 227, endPoint x: 1127, endPoint y: 283, distance: 266.8
click at [1127, 283] on h1 "L CELL Nikotinamido Ribosido (NR) >98% grynumo kapsulės NAD+ kiekio didinimui 6…" at bounding box center [1051, 251] width 374 height 91
copy h1 "L CELL Nikotinamido Ribosido (NR) >98% grynumo kapsulės NAD+ kiekio didinimui"
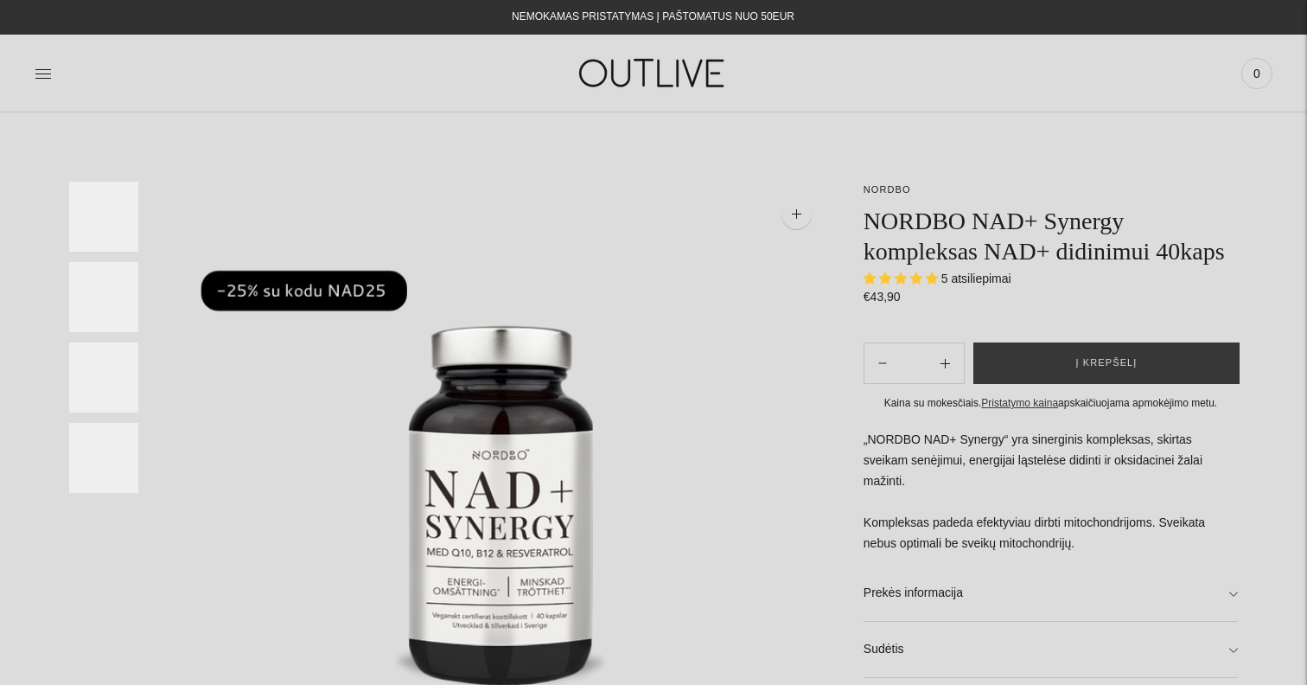
select select "**********"
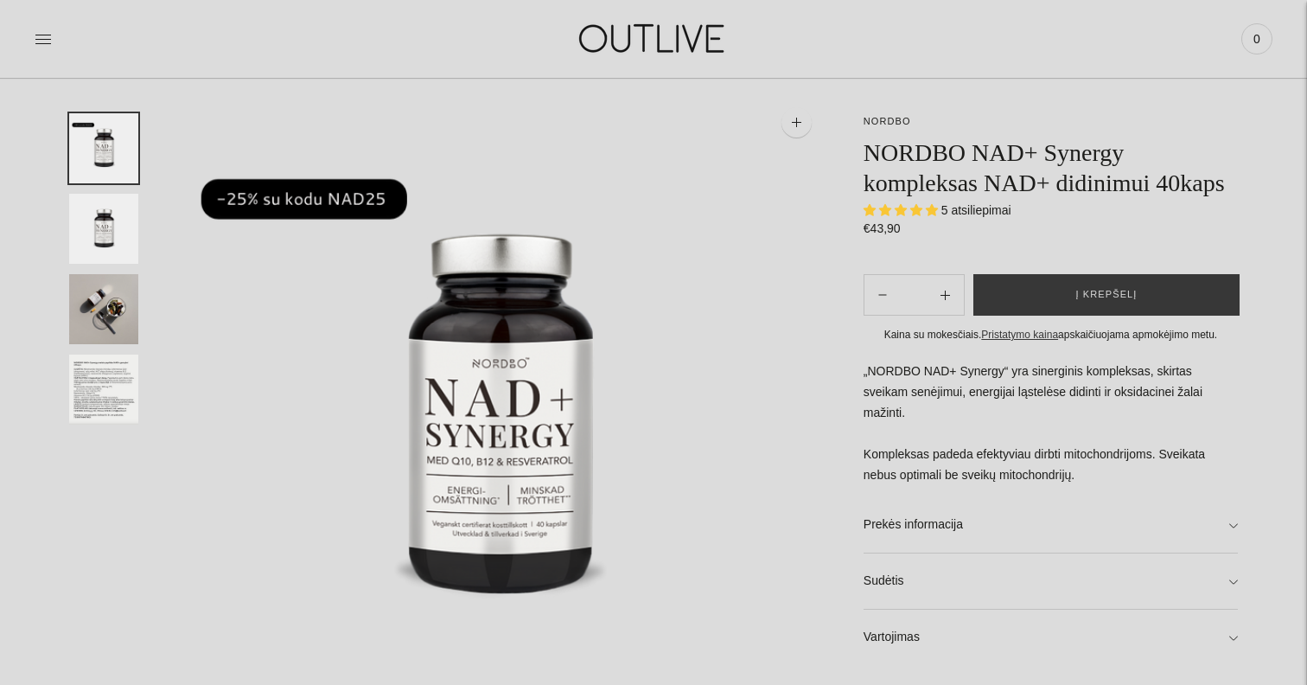
scroll to position [59, 0]
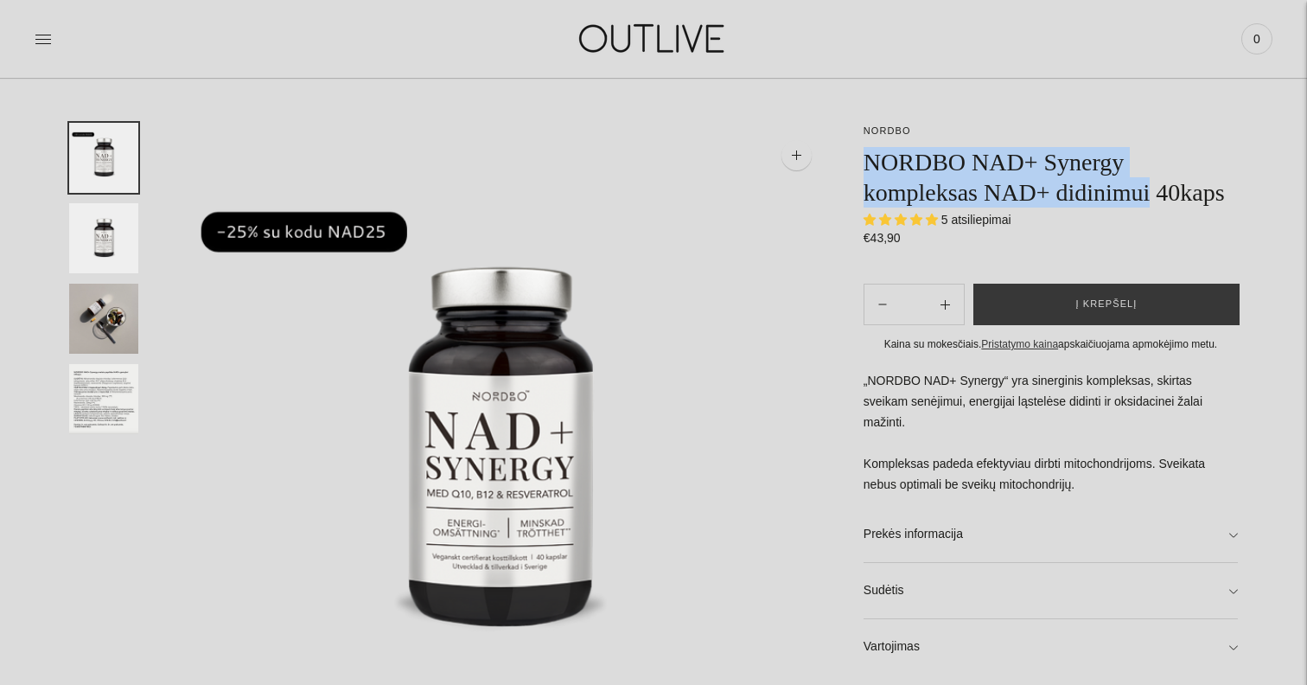
drag, startPoint x: 875, startPoint y: 163, endPoint x: 1188, endPoint y: 195, distance: 314.6
copy h1 "NORDBO NAD+ Synergy kompleksas NAD+ didinimui"
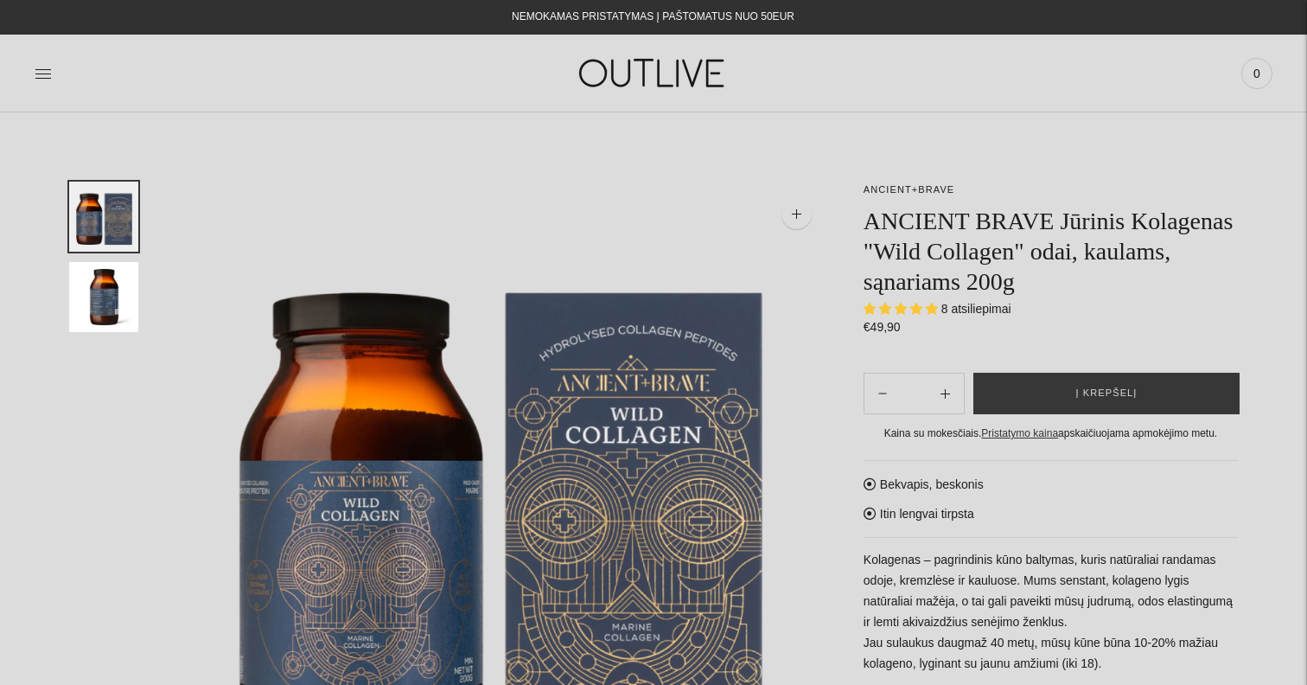
select select "**********"
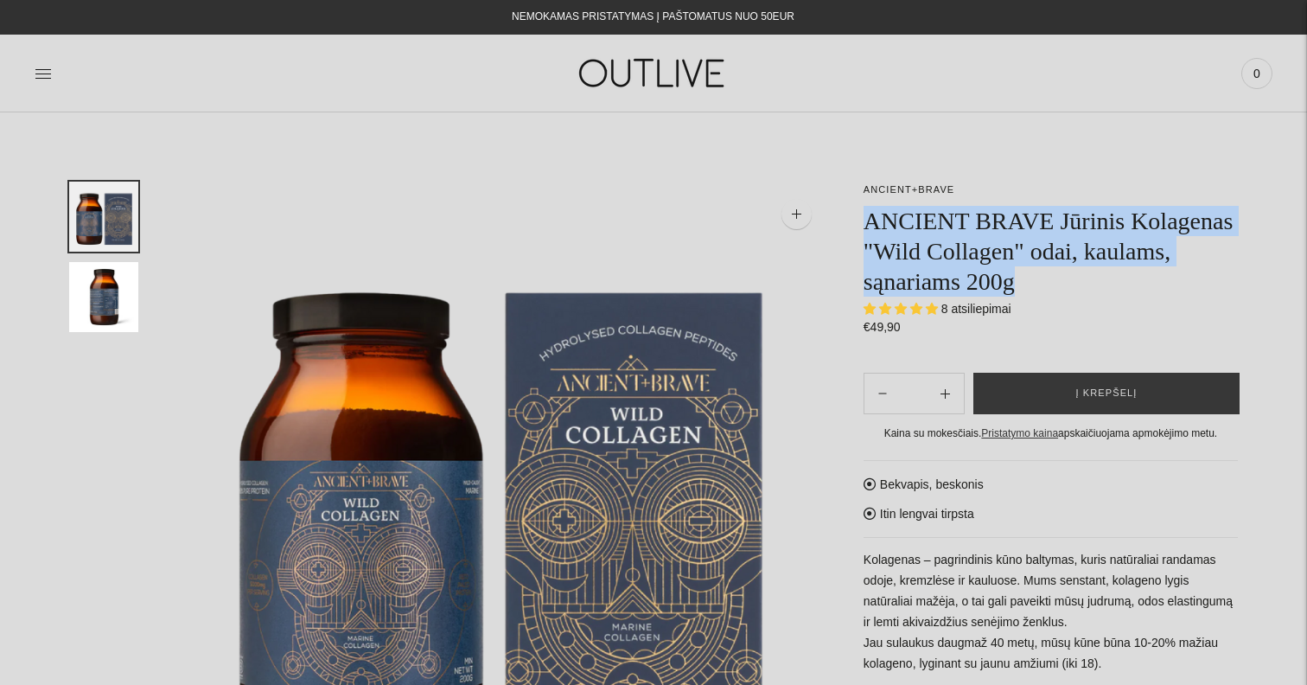
drag, startPoint x: 865, startPoint y: 215, endPoint x: 1153, endPoint y: 290, distance: 297.5
click at [1153, 290] on h1 "ANCIENT BRAVE Jūrinis Kolagenas "Wild Collagen" odai, kaulams, sąnariams 200g" at bounding box center [1051, 251] width 374 height 91
copy h1 "ANCIENT BRAVE Jūrinis Kolagenas "Wild Collagen" odai, kaulams, sąnariams 200g"
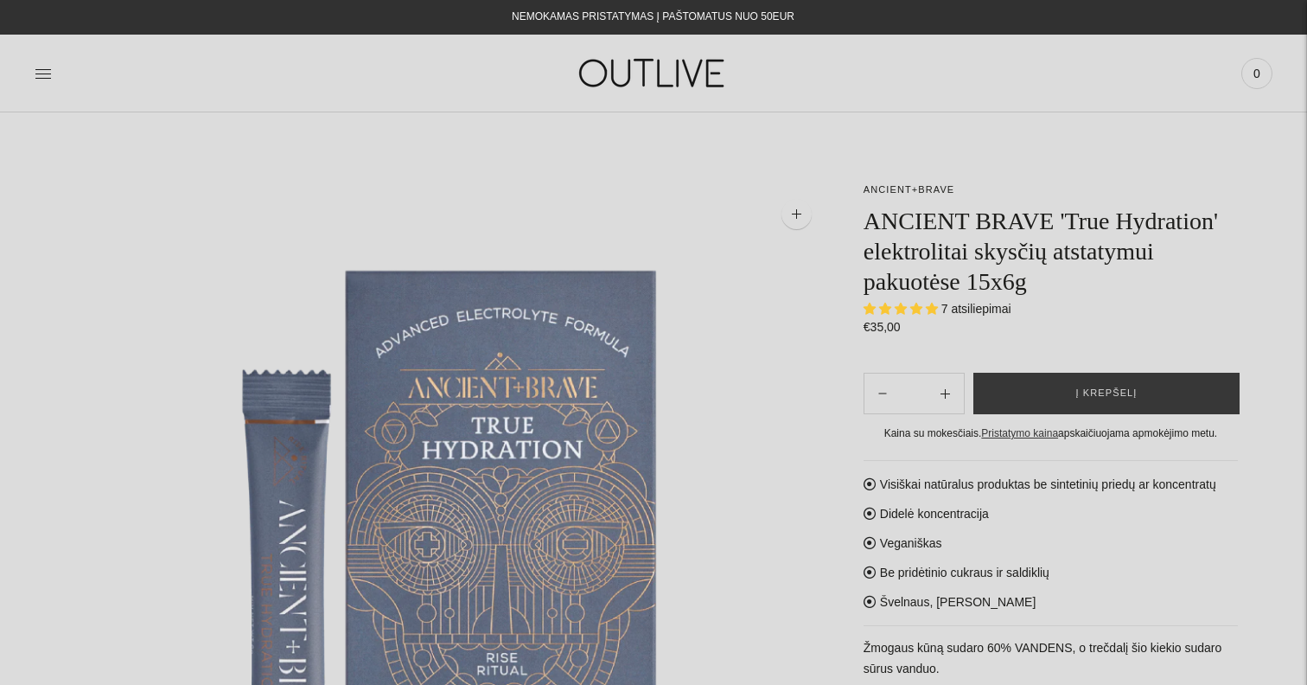
select select "**********"
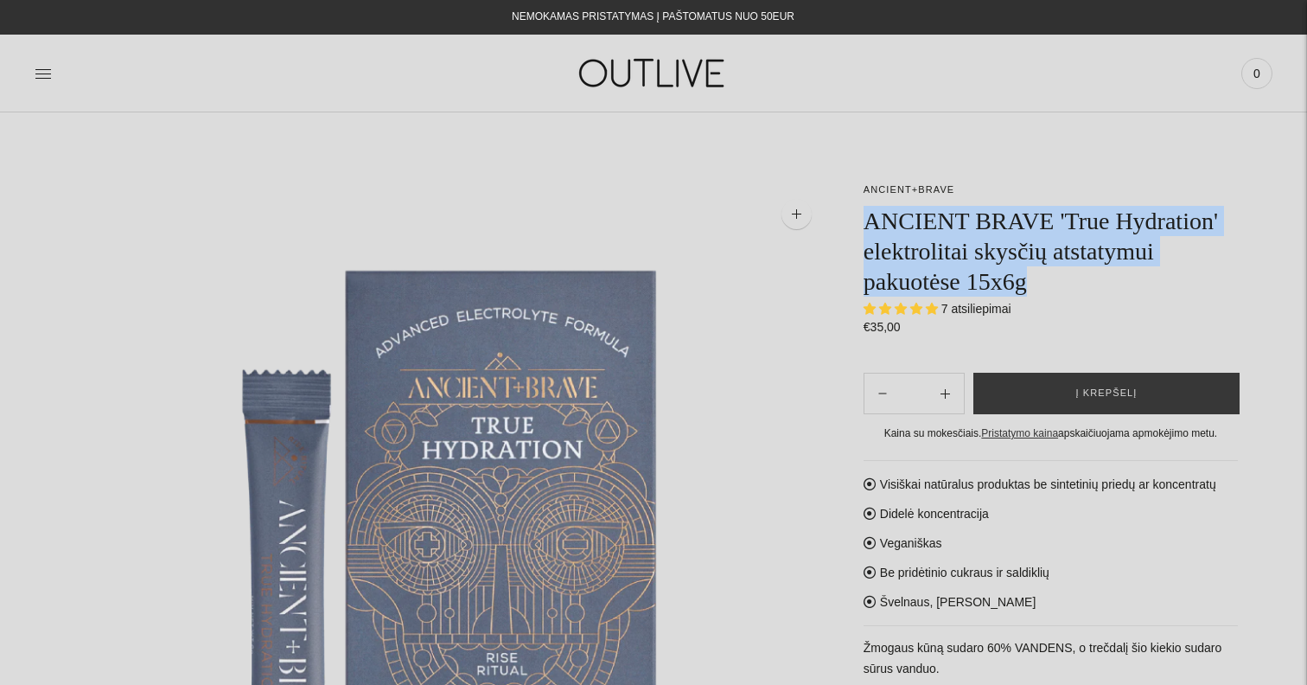
drag, startPoint x: 865, startPoint y: 221, endPoint x: 1166, endPoint y: 284, distance: 307.3
click at [1166, 284] on h1 "ANCIENT BRAVE 'True Hydration' elektrolitai skysčių atstatymui pakuotėse 15x6g" at bounding box center [1051, 251] width 374 height 91
copy h1 "ANCIENT BRAVE 'True Hydration' elektrolitai skysčių atstatymui pakuotėse 15x6g"
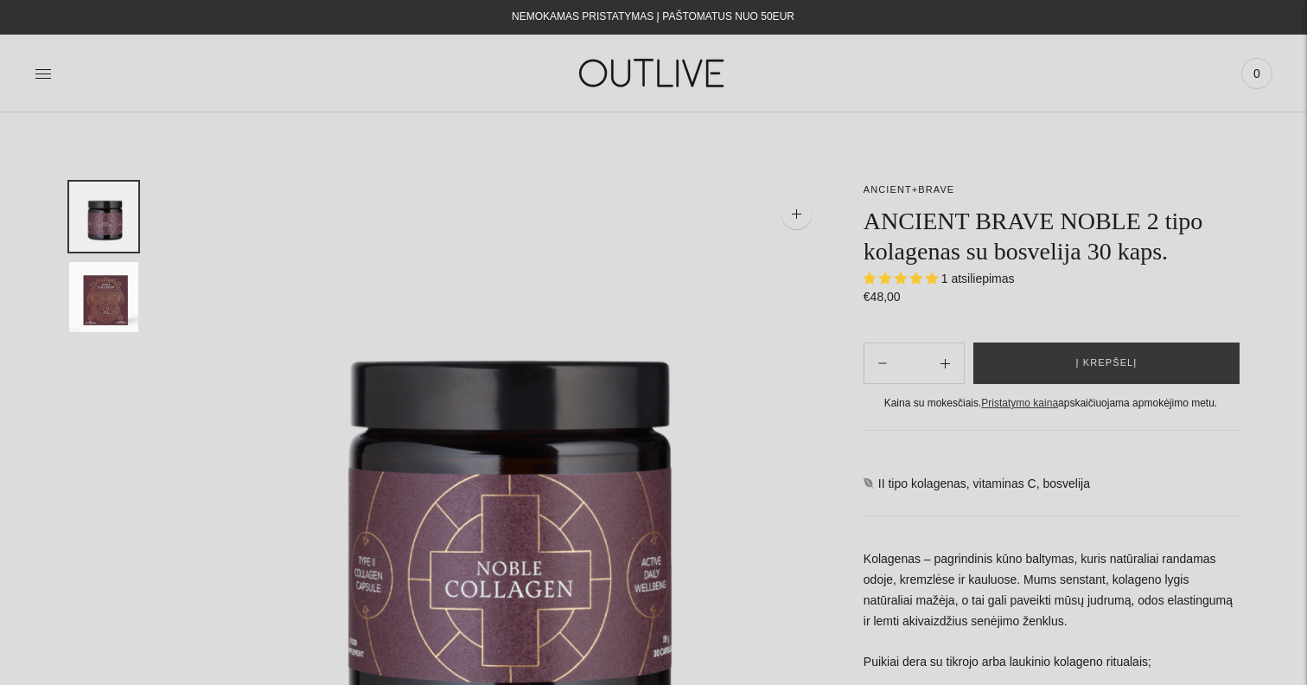
select select "**********"
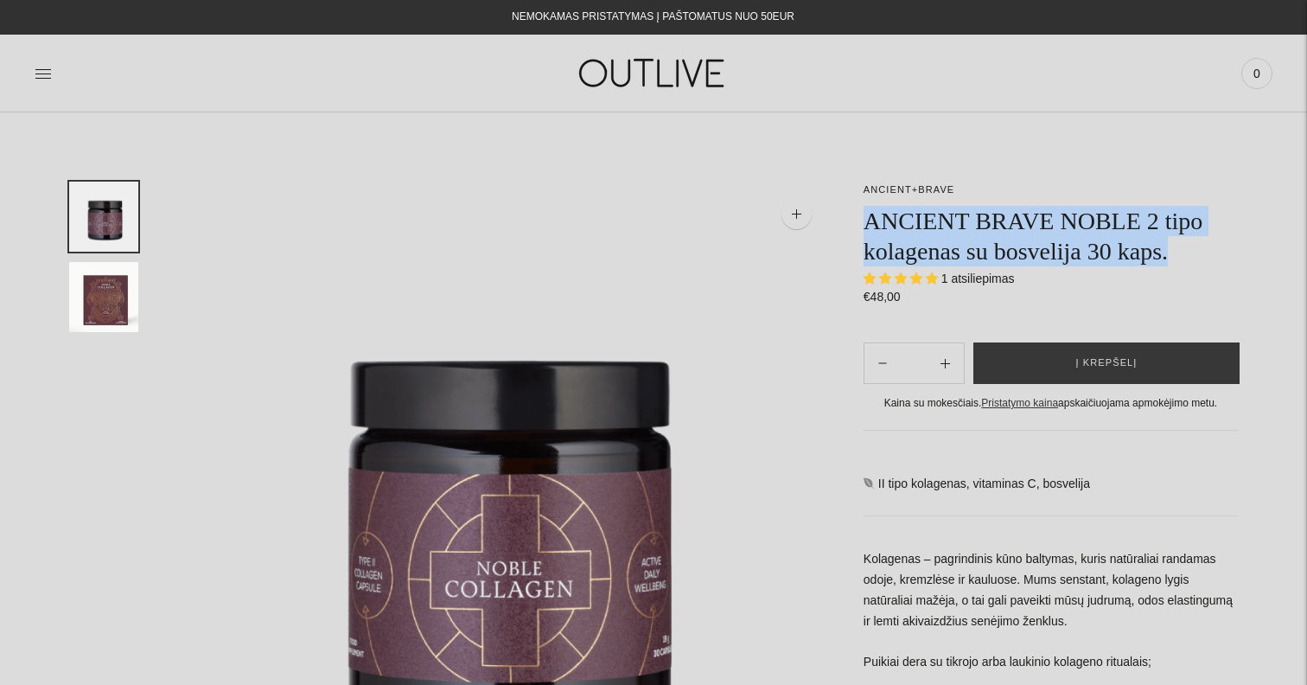
drag, startPoint x: 881, startPoint y: 218, endPoint x: 1208, endPoint y: 248, distance: 328.1
click at [1208, 248] on h1 "ANCIENT BRAVE NOBLE 2 tipo kolagenas su bosvelija 30 kaps." at bounding box center [1051, 236] width 374 height 61
copy h1 "ANCIENT BRAVE NOBLE 2 tipo kolagenas su bosvelija 30 kaps."
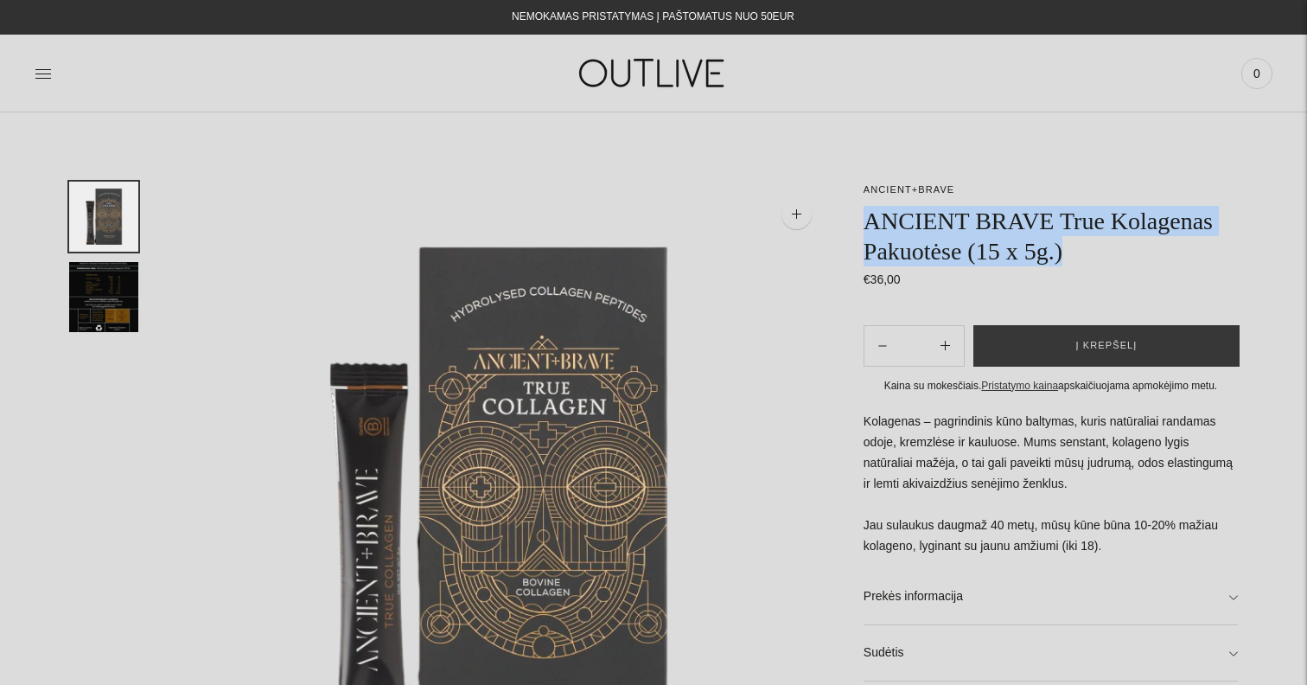
drag, startPoint x: 870, startPoint y: 217, endPoint x: 1093, endPoint y: 255, distance: 227.1
click at [1093, 255] on h1 "ANCIENT BRAVE True Kolagenas Pakuotėse (15 x 5g.)" at bounding box center [1051, 236] width 374 height 61
copy h1 "ANCIENT BRAVE True Kolagenas Pakuotėse (15 x 5g.)"
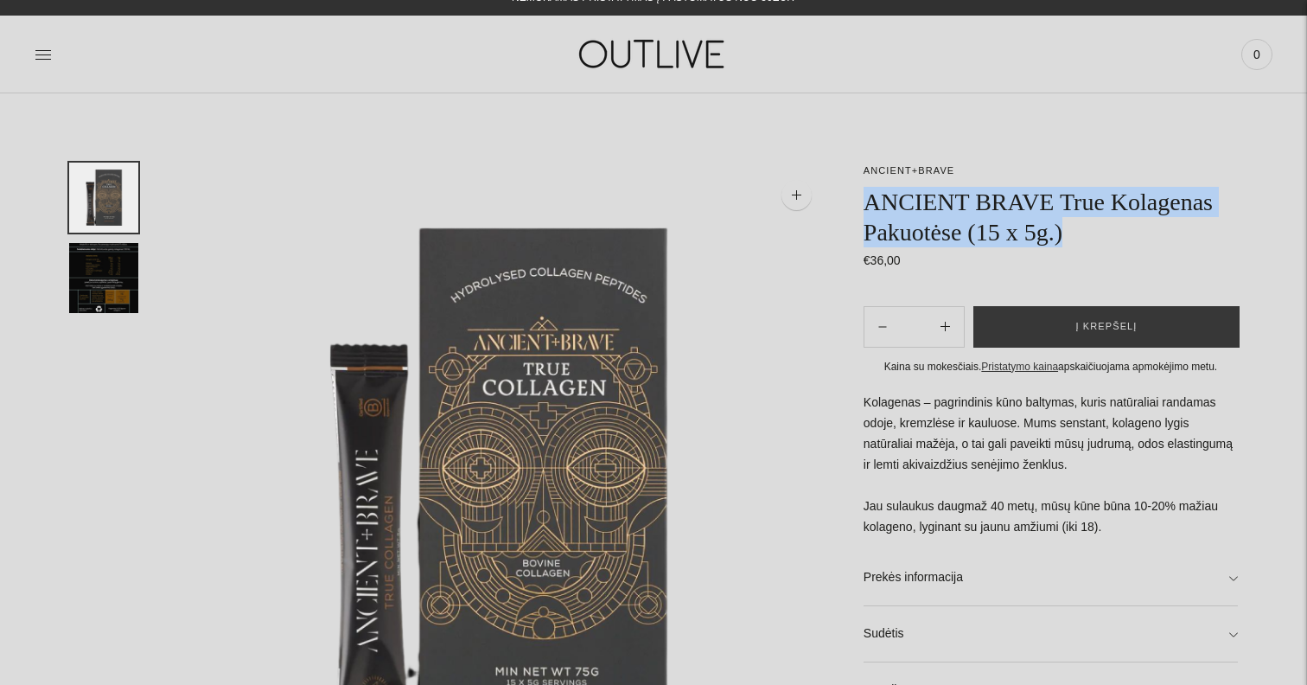
scroll to position [28, 0]
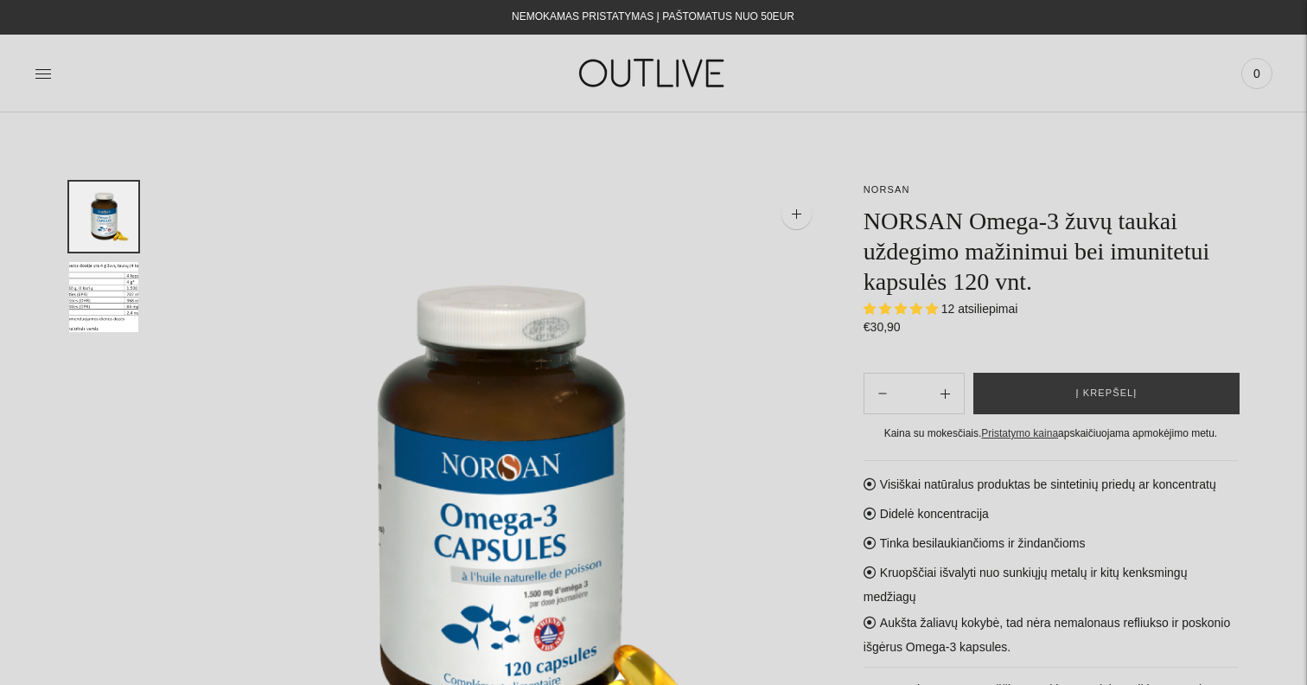
select select "**********"
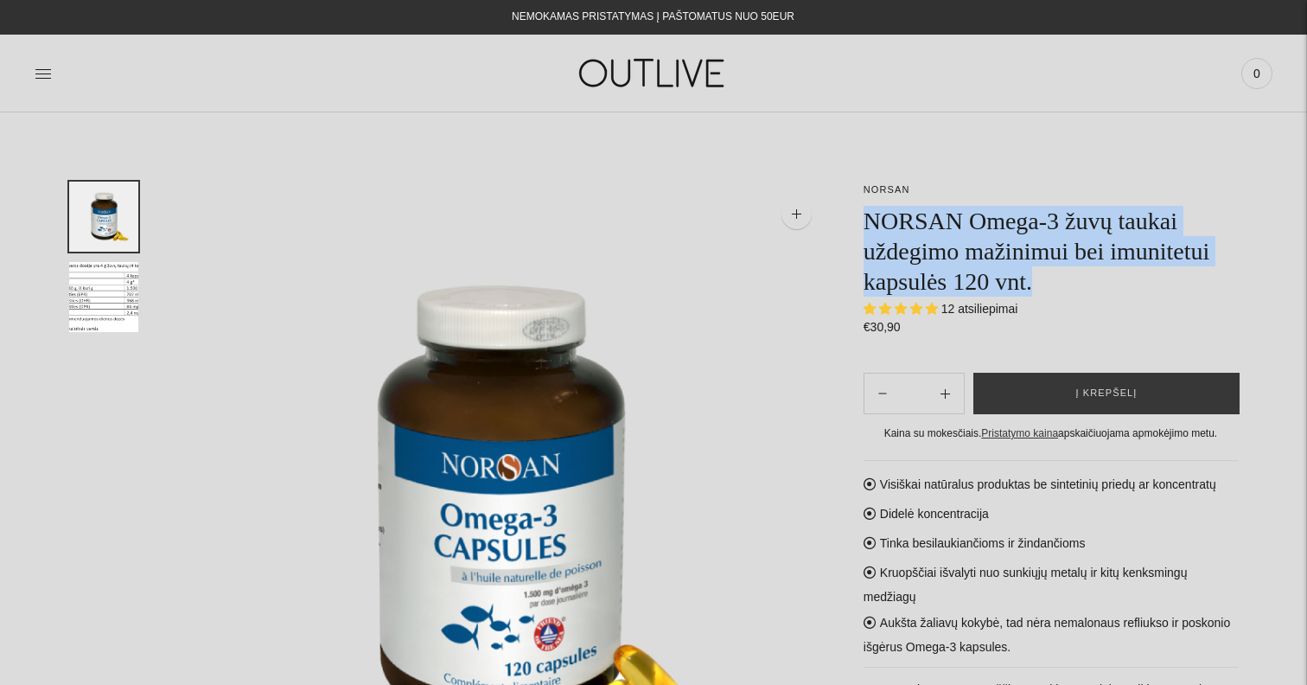
drag, startPoint x: 864, startPoint y: 218, endPoint x: 1173, endPoint y: 282, distance: 315.1
click at [1173, 282] on h1 "NORSAN Omega-3 žuvų taukai uždegimo mažinimui bei imunitetui kapsulės 120 vnt." at bounding box center [1051, 251] width 374 height 91
copy h1 "NORSAN Omega-3 žuvų taukai uždegimo mažinimui bei imunitetui kapsulės 120 vnt."
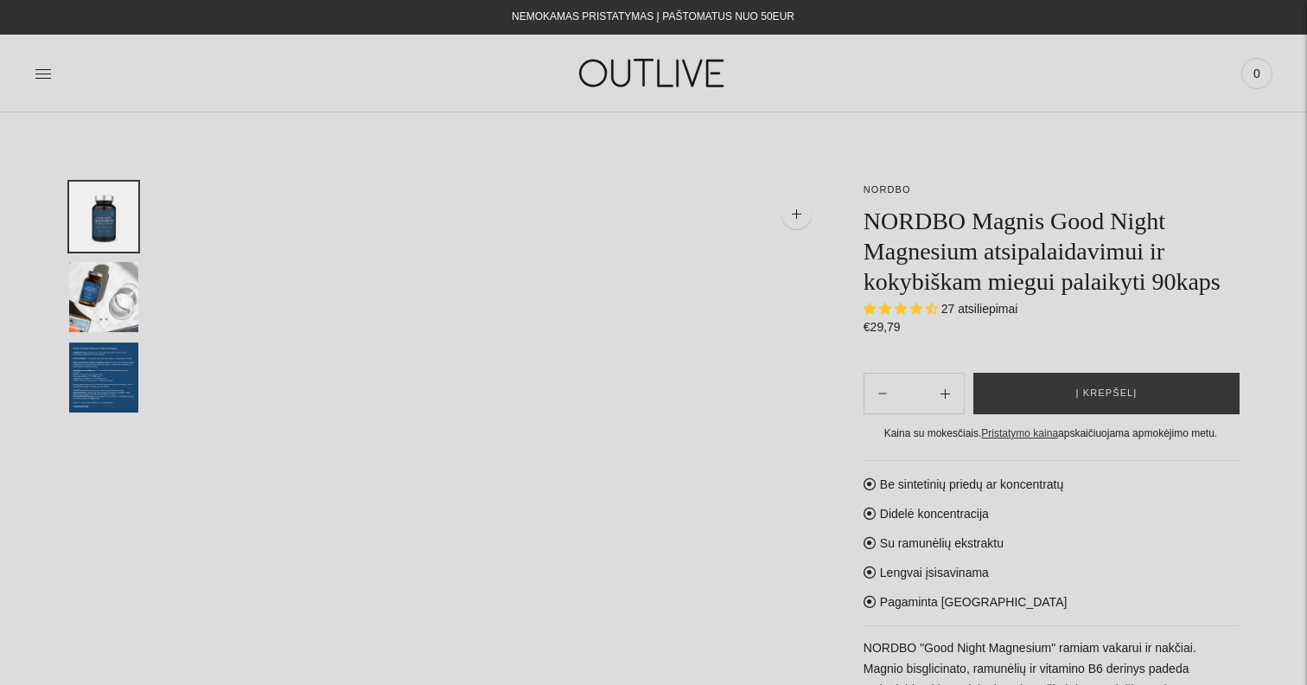
select select "**********"
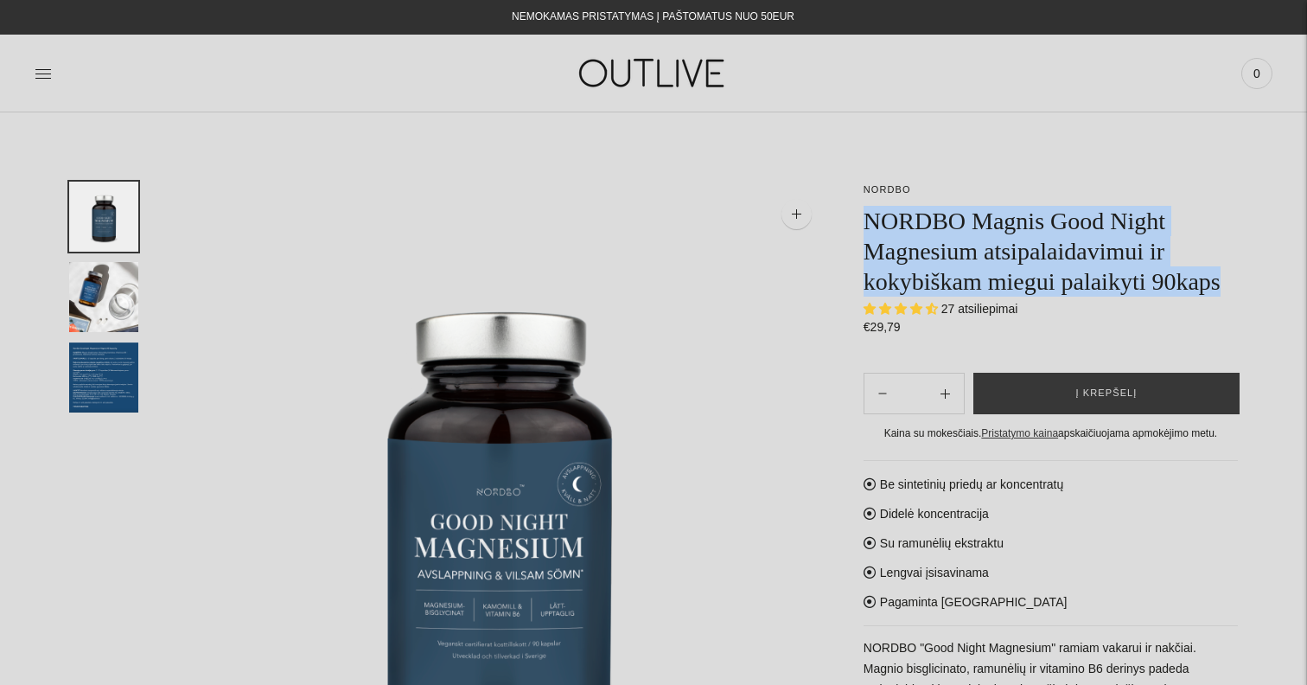
drag, startPoint x: 864, startPoint y: 220, endPoint x: 992, endPoint y: 312, distance: 157.9
click at [992, 296] on h1 "NORDBO Magnis Good Night Magnesium atsipalaidavimui ir kokybiškam miegui palaik…" at bounding box center [1051, 251] width 374 height 91
copy h1 "NORDBO Magnis Good Night Magnesium atsipalaidavimui ir kokybiškam miegui palaik…"
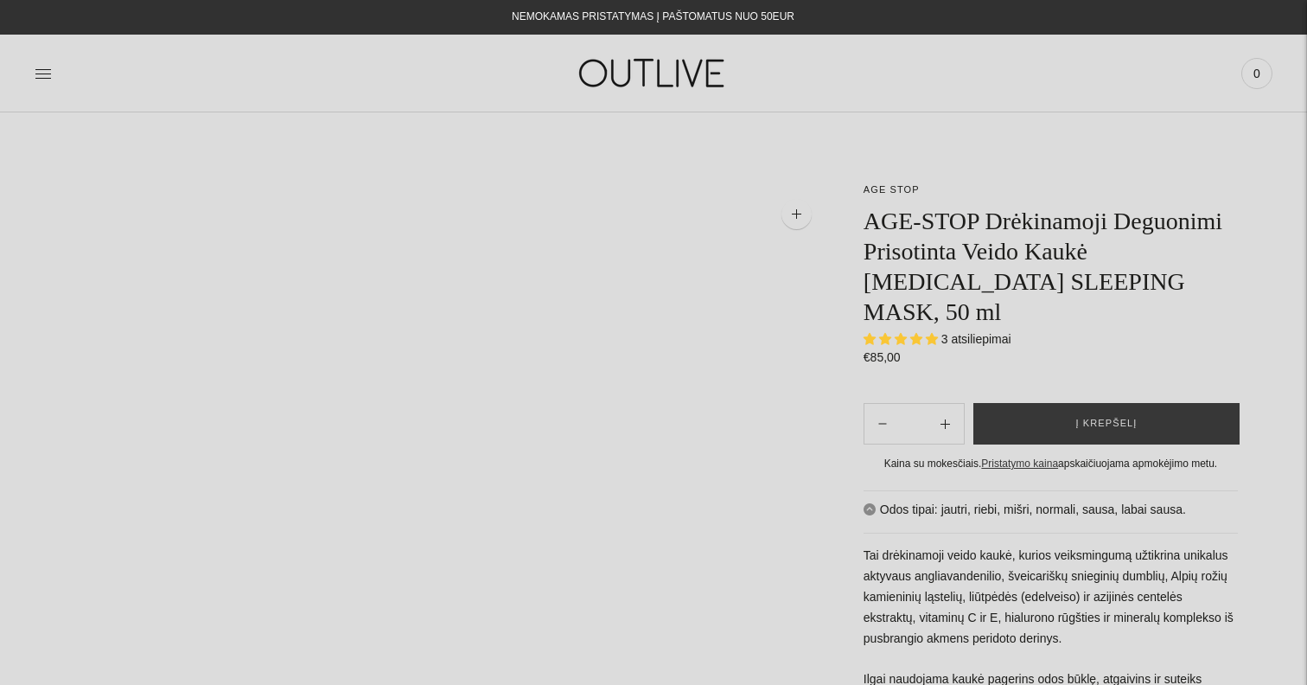
select select "**********"
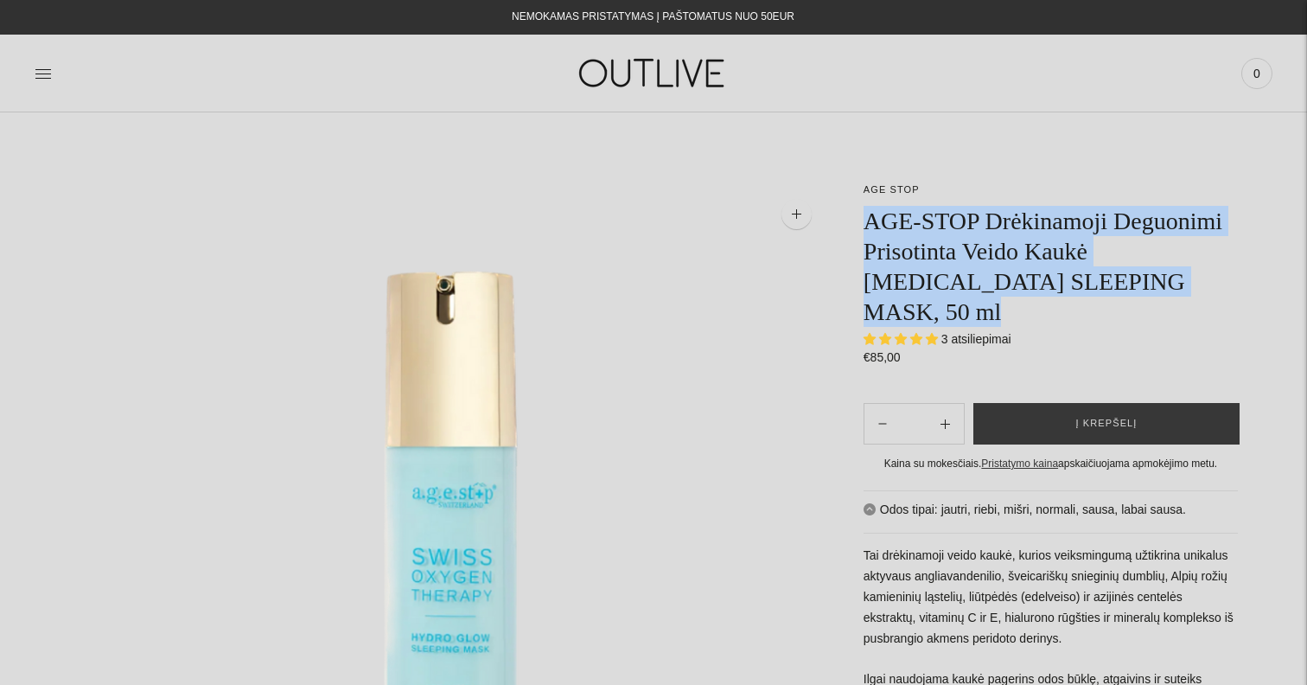
drag, startPoint x: 869, startPoint y: 213, endPoint x: 1039, endPoint y: 309, distance: 195.0
click at [1039, 309] on h1 "AGE-STOP Drėkinamoji Deguonimi Prisotinta Veido Kaukė OXYGEN THERAPY SLEEPING M…" at bounding box center [1051, 266] width 374 height 121
copy h1 "AGE-STOP Drėkinamoji Deguonimi Prisotinta Veido Kaukė OXYGEN THERAPY SLEEPING M…"
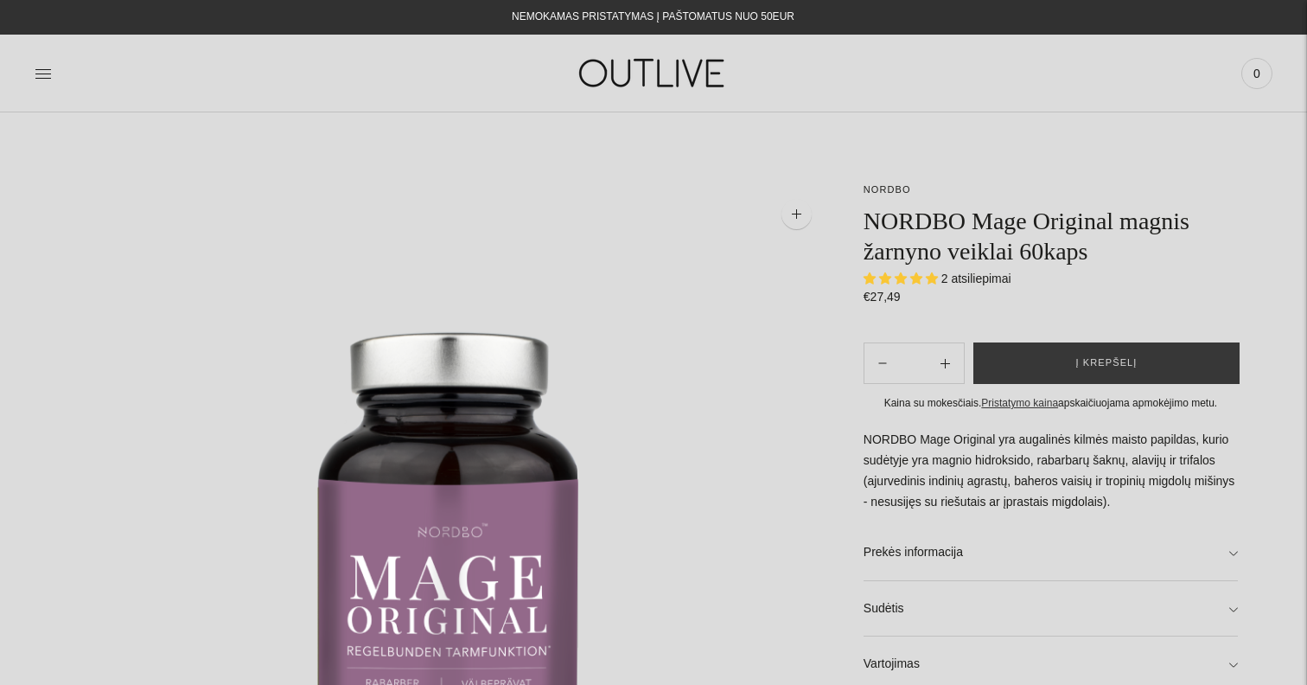
select select "**********"
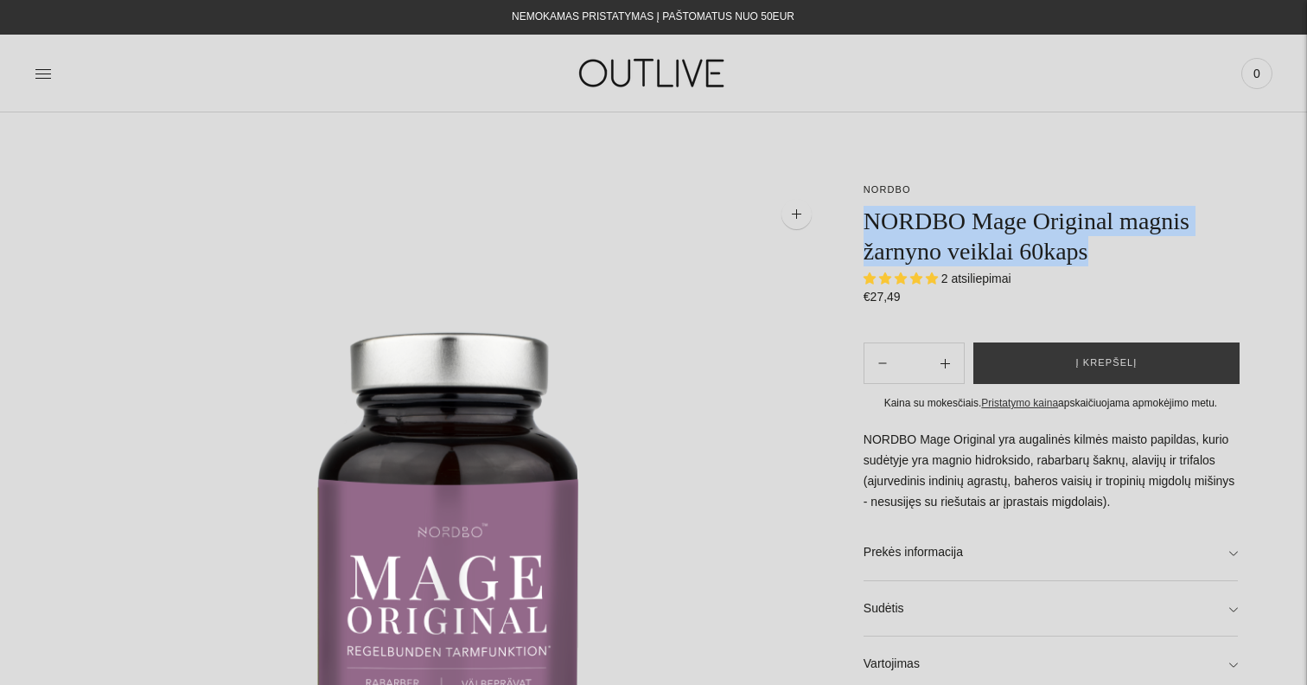
drag, startPoint x: 880, startPoint y: 222, endPoint x: 1133, endPoint y: 260, distance: 256.1
click at [1135, 260] on h1 "NORDBO Mage Original magnis žarnyno veiklai 60kaps" at bounding box center [1051, 236] width 374 height 61
copy h1 "NORDBO Mage Original magnis žarnyno veiklai 60kaps"
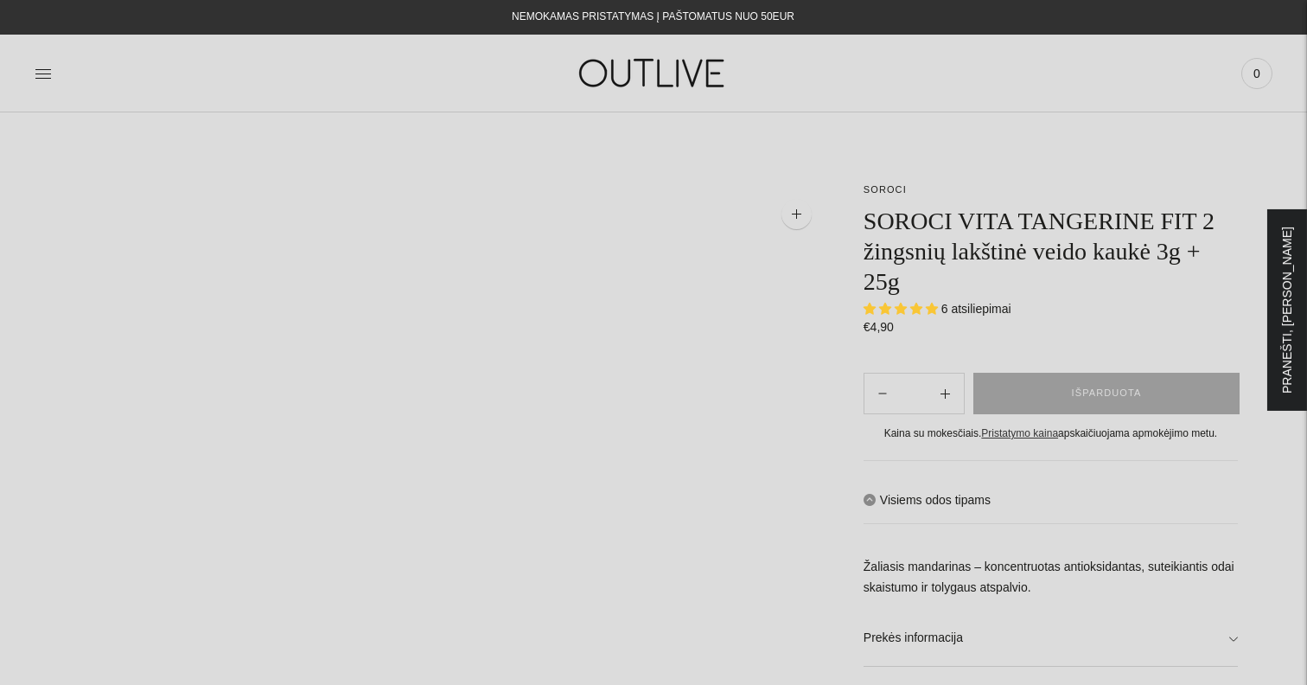
select select "**********"
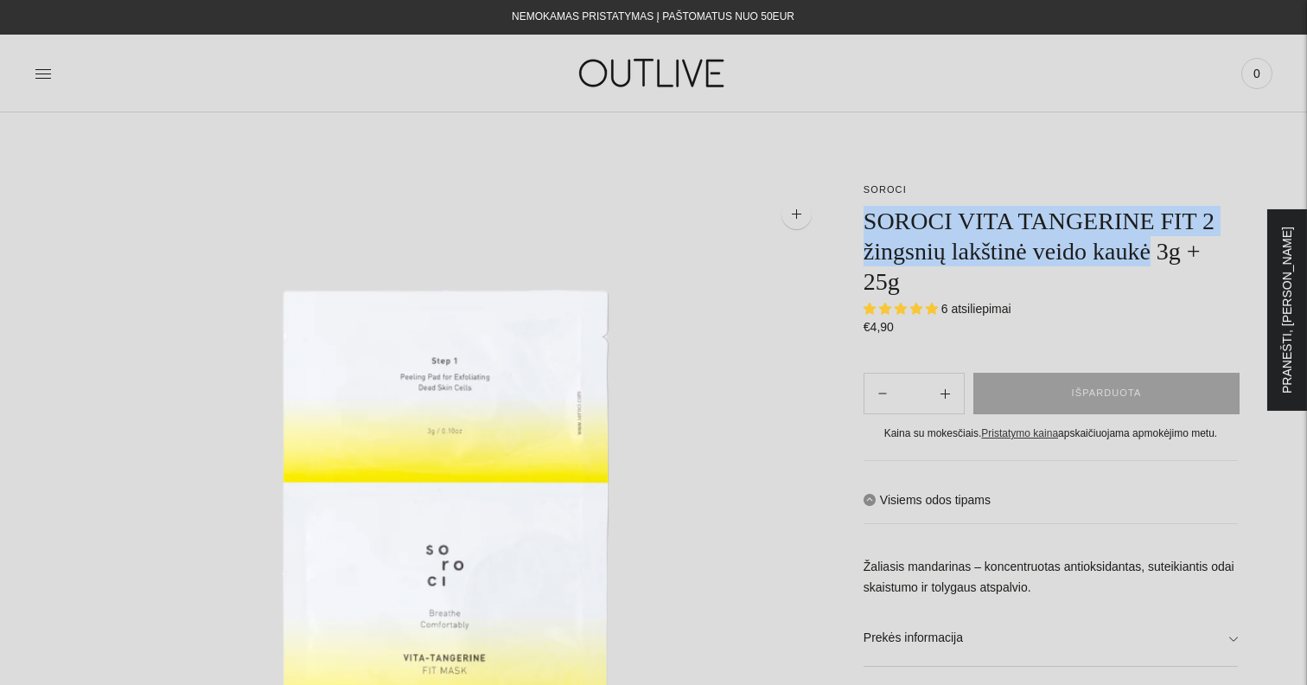
drag, startPoint x: 868, startPoint y: 215, endPoint x: 1175, endPoint y: 263, distance: 310.5
click at [1175, 263] on h1 "SOROCI VITA TANGERINE FIT 2 žingsnių lakštinė veido kaukė 3g + 25g" at bounding box center [1051, 251] width 374 height 91
copy h1 "SOROCI VITA TANGERINE FIT 2 žingsnių lakštinė veido kaukė"
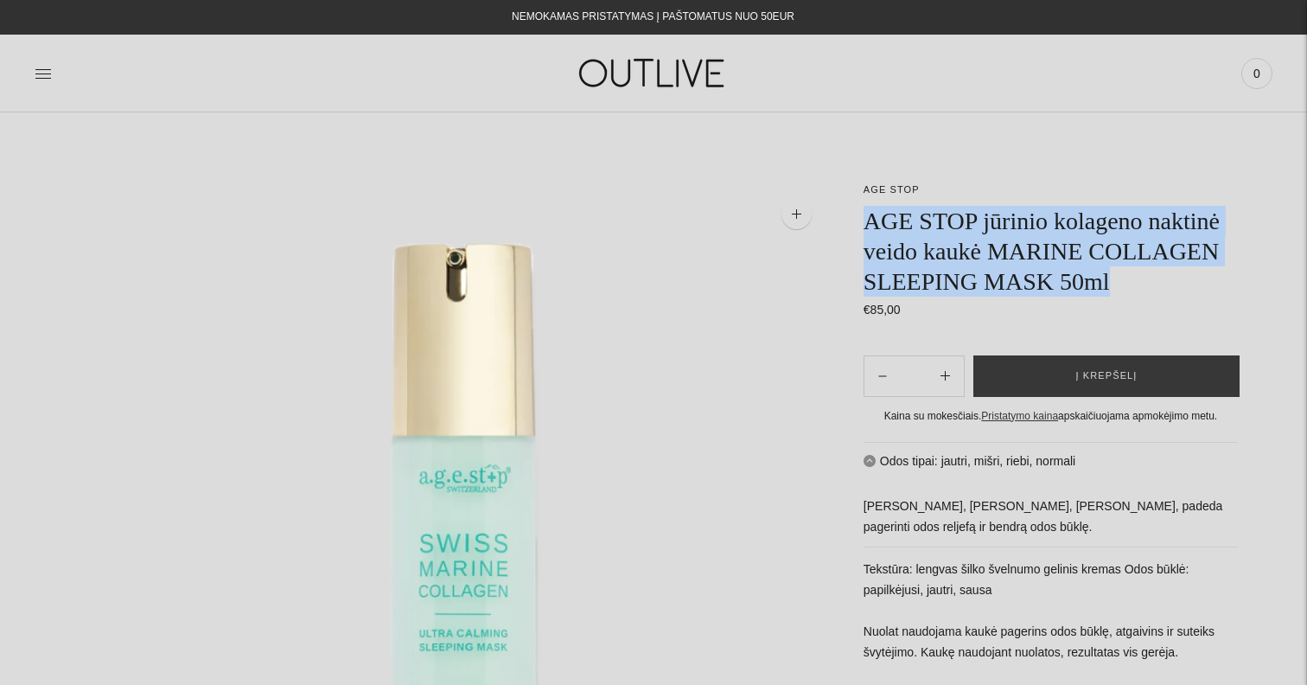
drag, startPoint x: 864, startPoint y: 219, endPoint x: 1111, endPoint y: 308, distance: 261.9
click at [1111, 296] on h1 "AGE STOP jūrinio kolageno naktinė veido kaukė MARINE COLLAGEN SLEEPING MASK 50ml" at bounding box center [1051, 251] width 374 height 91
copy h1 "AGE STOP jūrinio kolageno naktinė veido kaukė MARINE COLLAGEN SLEEPING MASK 50ml"
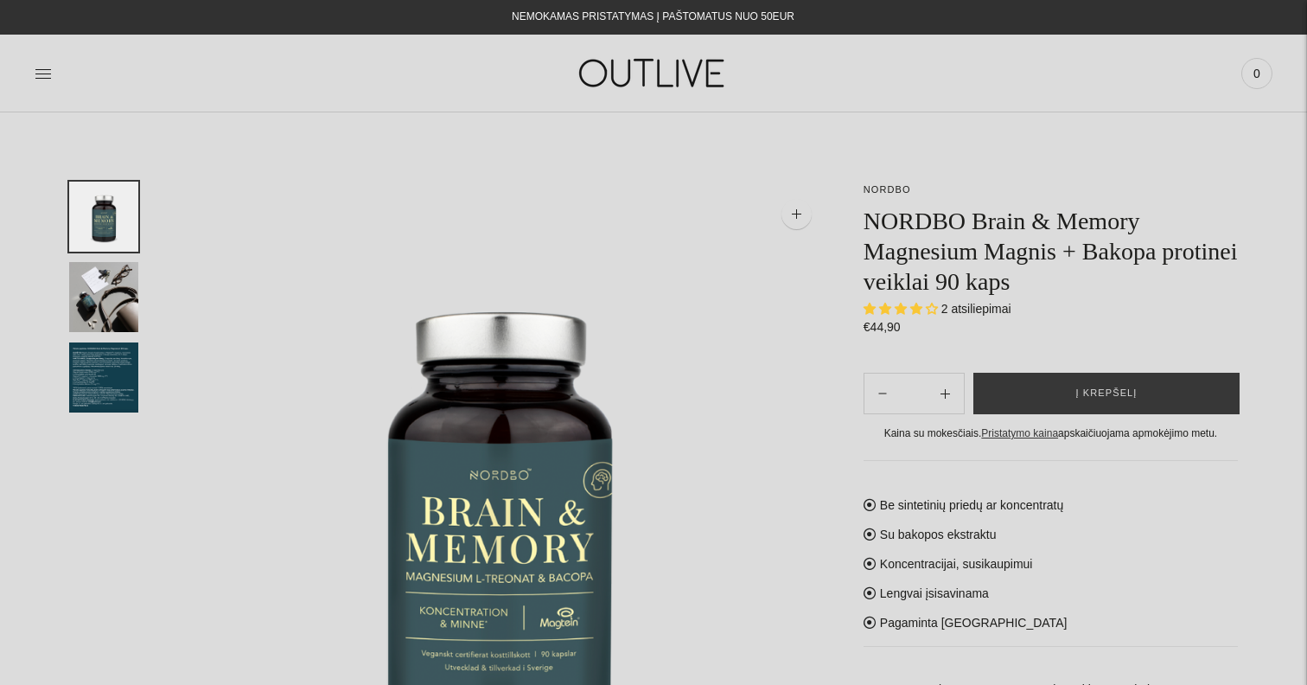
select select "**********"
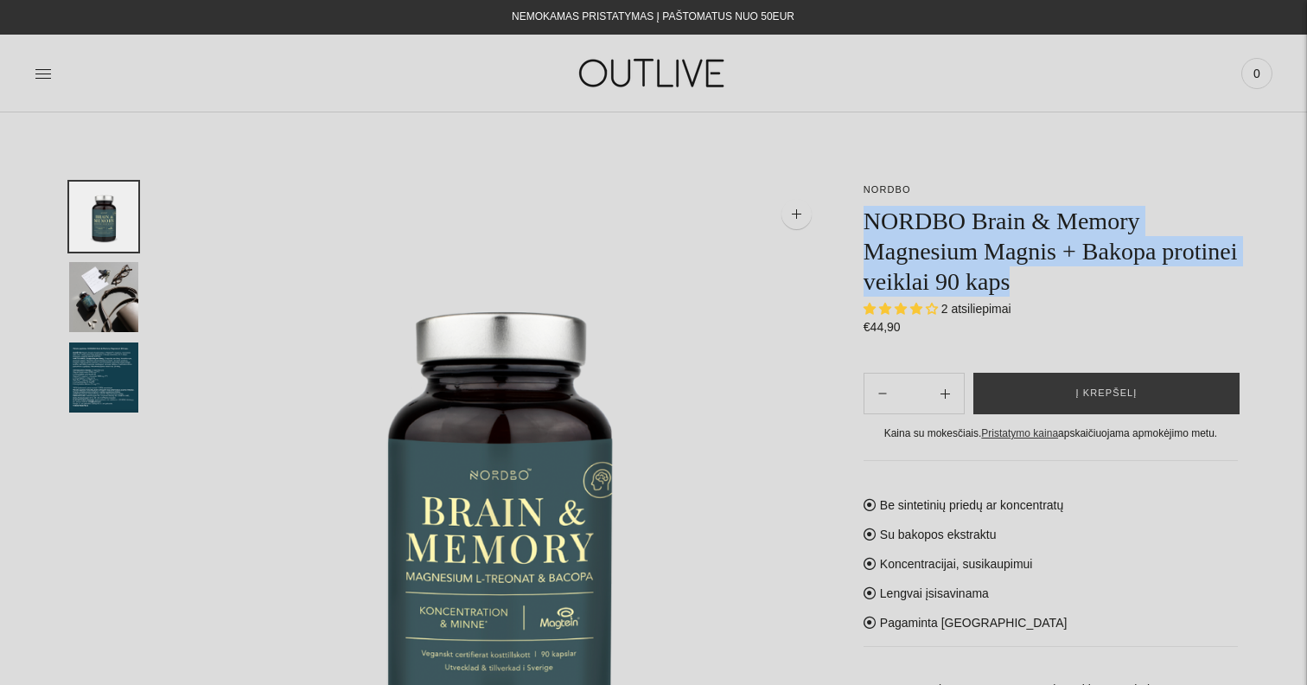
drag, startPoint x: 863, startPoint y: 222, endPoint x: 1154, endPoint y: 293, distance: 299.8
click at [1154, 293] on h1 "NORDBO Brain & Memory Magnesium Magnis + Bakopa protinei veiklai 90 kaps" at bounding box center [1051, 251] width 374 height 91
copy h1 "NORDBO Brain & Memory Magnesium Magnis + Bakopa protinei veiklai 90 kaps"
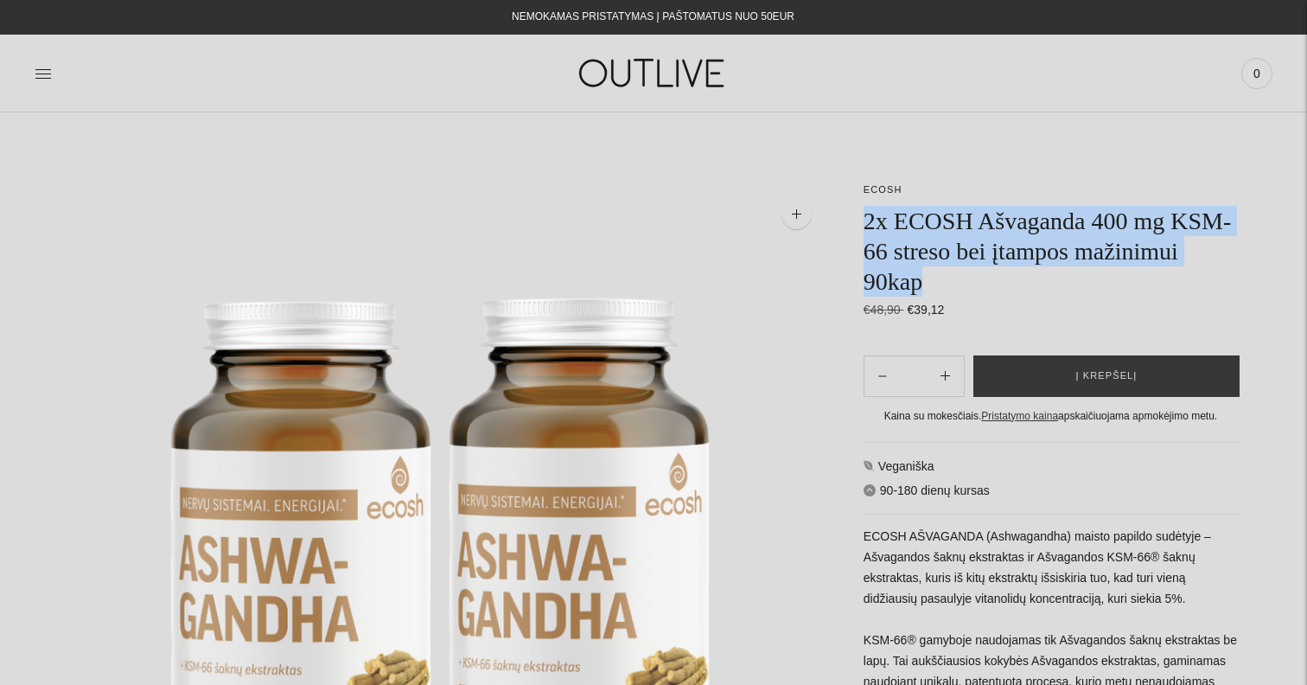
drag, startPoint x: 857, startPoint y: 216, endPoint x: 1069, endPoint y: 283, distance: 222.0
copy h1 "2x ECOSH Ašvaganda 400 mg KSM-66 streso bei įtampos mažinimui 90kap"
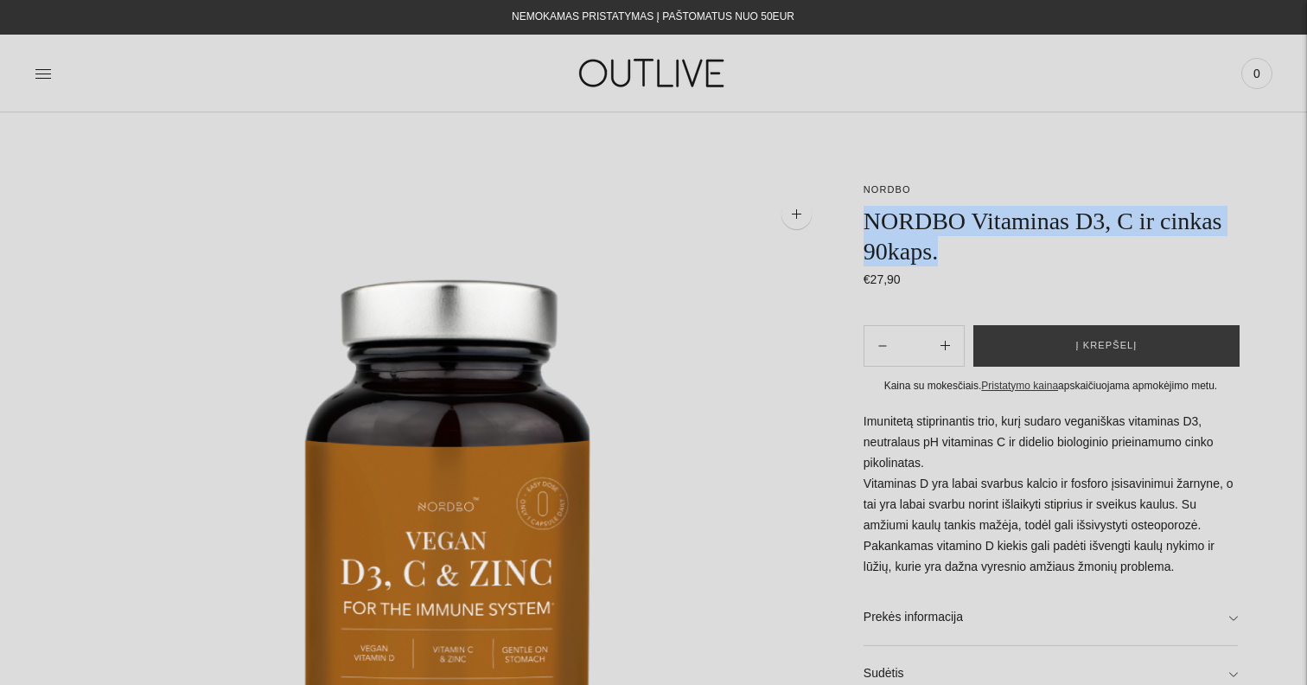
drag, startPoint x: 861, startPoint y: 211, endPoint x: 1055, endPoint y: 249, distance: 198.2
copy h1 "NORDBO Vitaminas D3, C ir cinkas 90kaps."
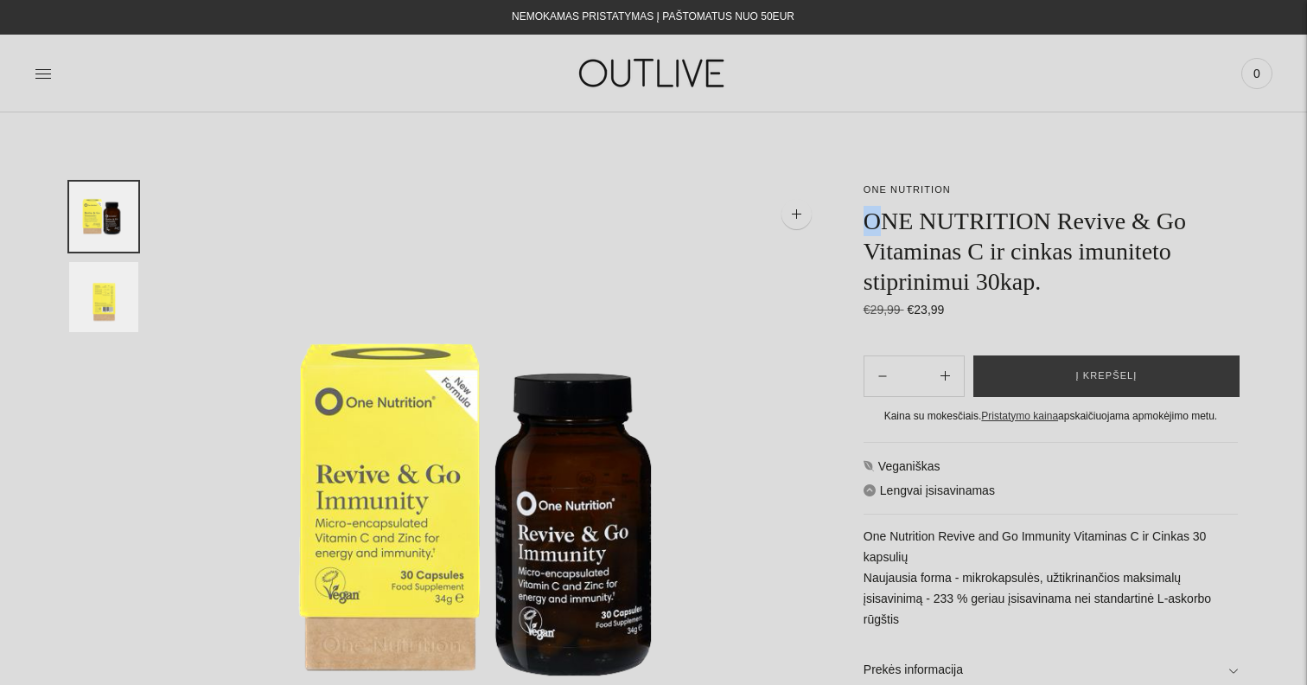
click at [874, 215] on h1 "ONE NUTRITION Revive & Go Vitaminas C ir cinkas imuniteto stiprinimui 30kap." at bounding box center [1051, 251] width 374 height 91
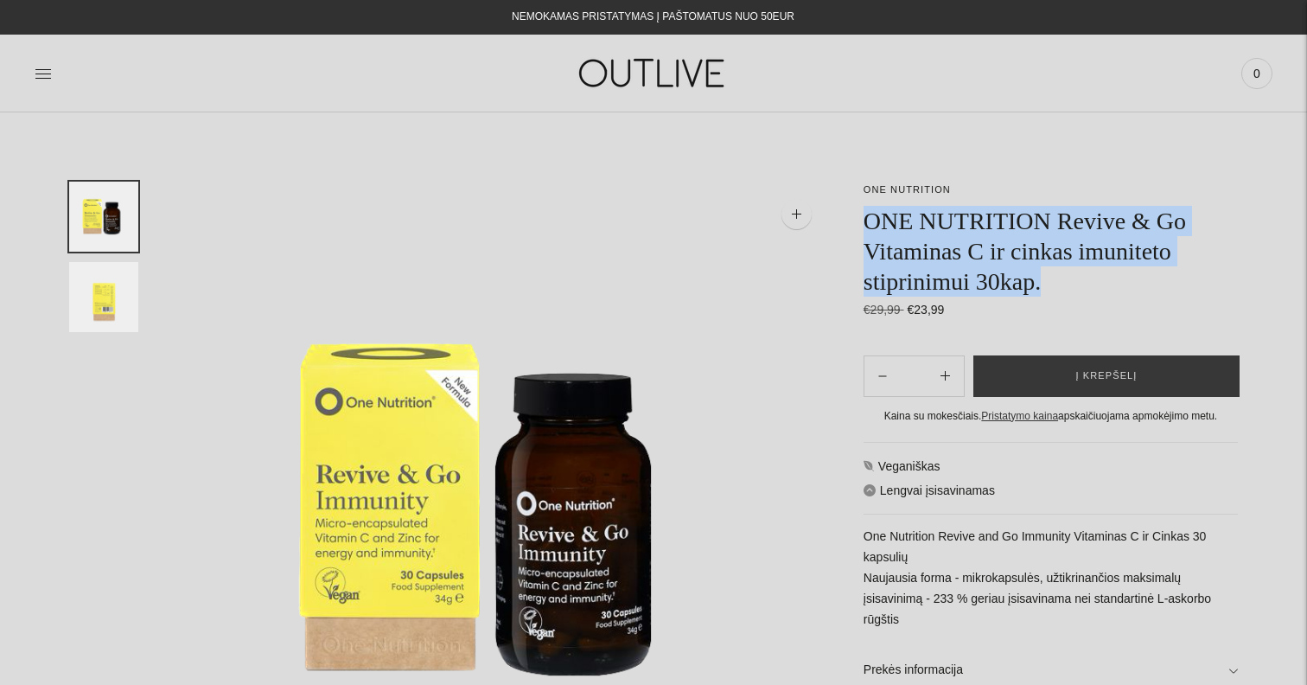
drag, startPoint x: 1069, startPoint y: 290, endPoint x: 836, endPoint y: 223, distance: 242.7
copy h1 "ONE NUTRITION Revive & Go Vitaminas C ir cinkas imuniteto stiprinimui 30kap."
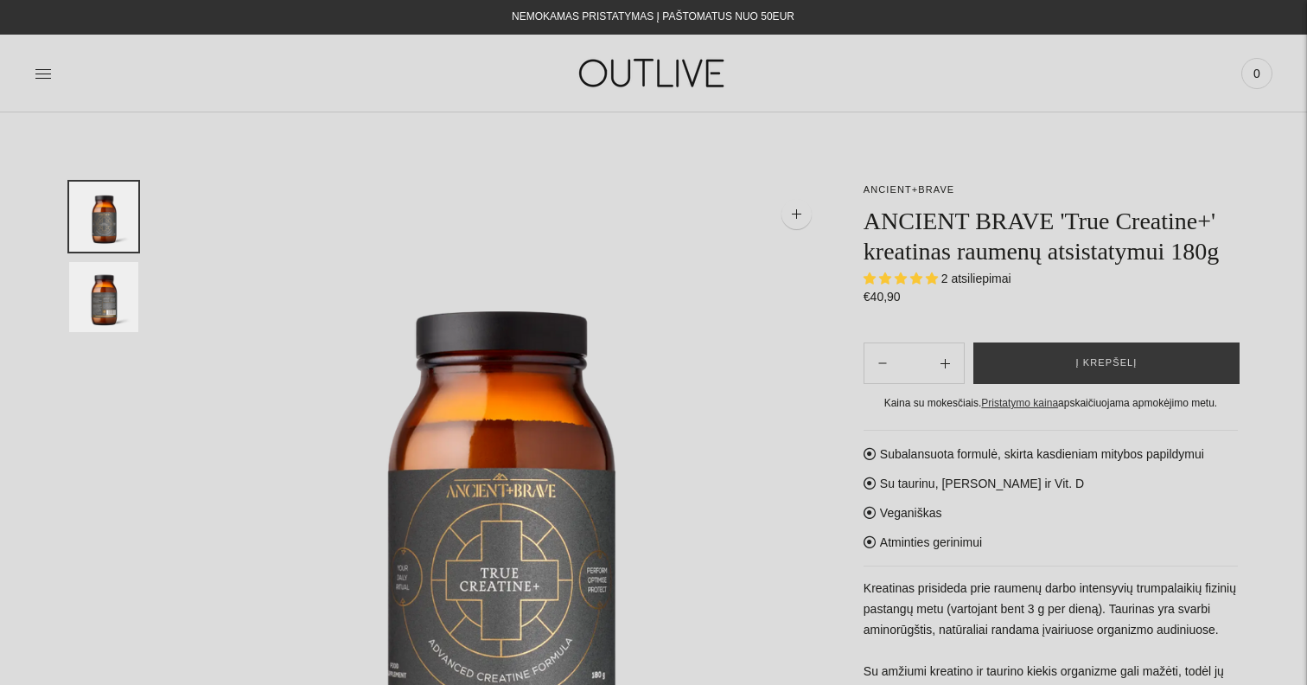
select select "**********"
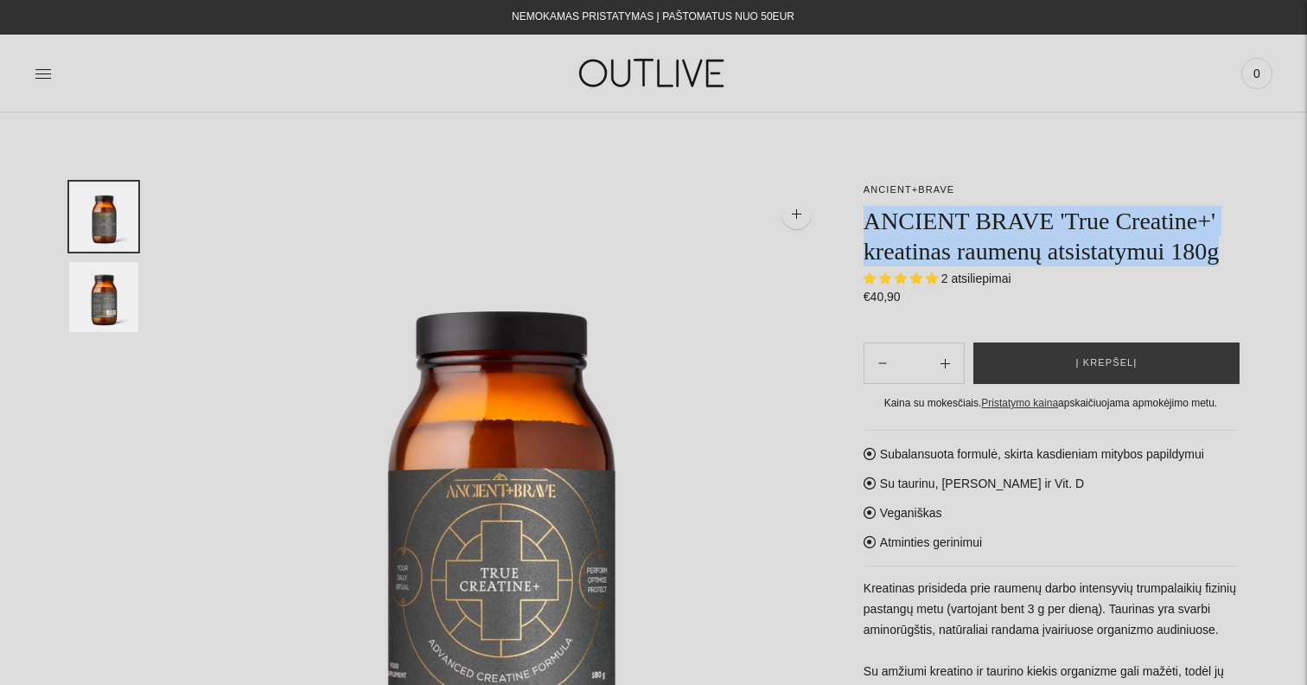
drag, startPoint x: 858, startPoint y: 218, endPoint x: 1111, endPoint y: 278, distance: 259.5
copy h1 "ANCIENT BRAVE 'True Creatine+' kreatinas raumenų atsistatymui 180g"
